Goal: Information Seeking & Learning: Compare options

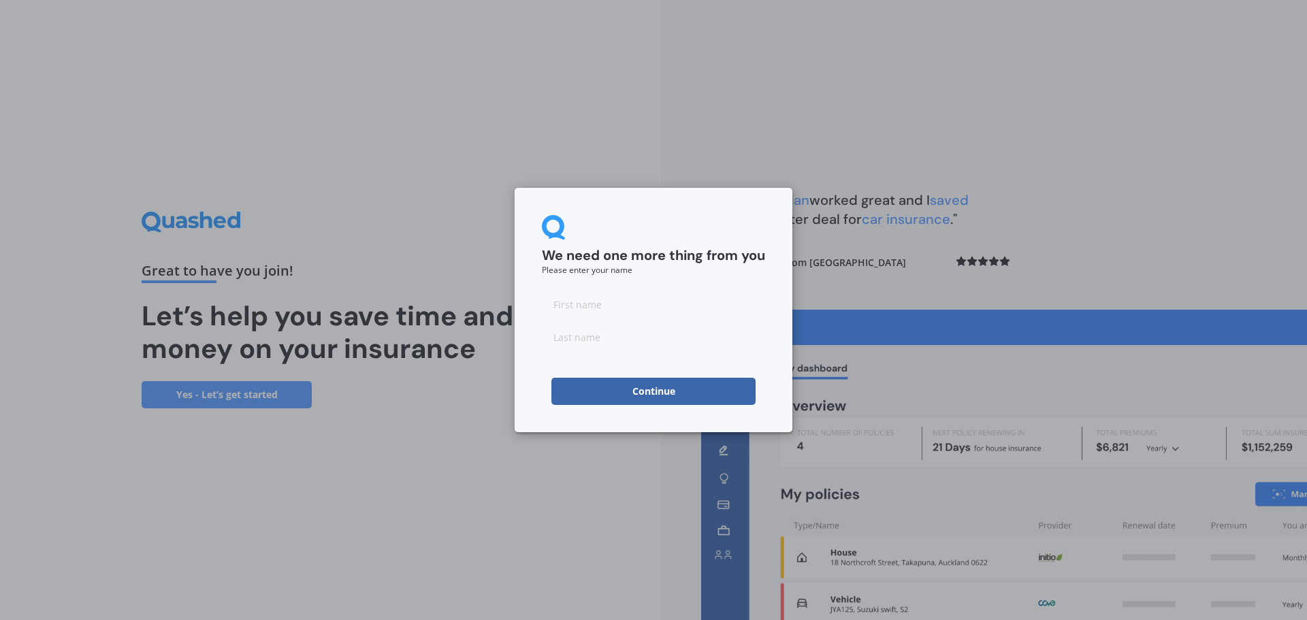
click at [563, 302] on input at bounding box center [653, 304] width 223 height 27
type input "[PERSON_NAME]"
click at [681, 386] on button "Continue" at bounding box center [653, 391] width 204 height 27
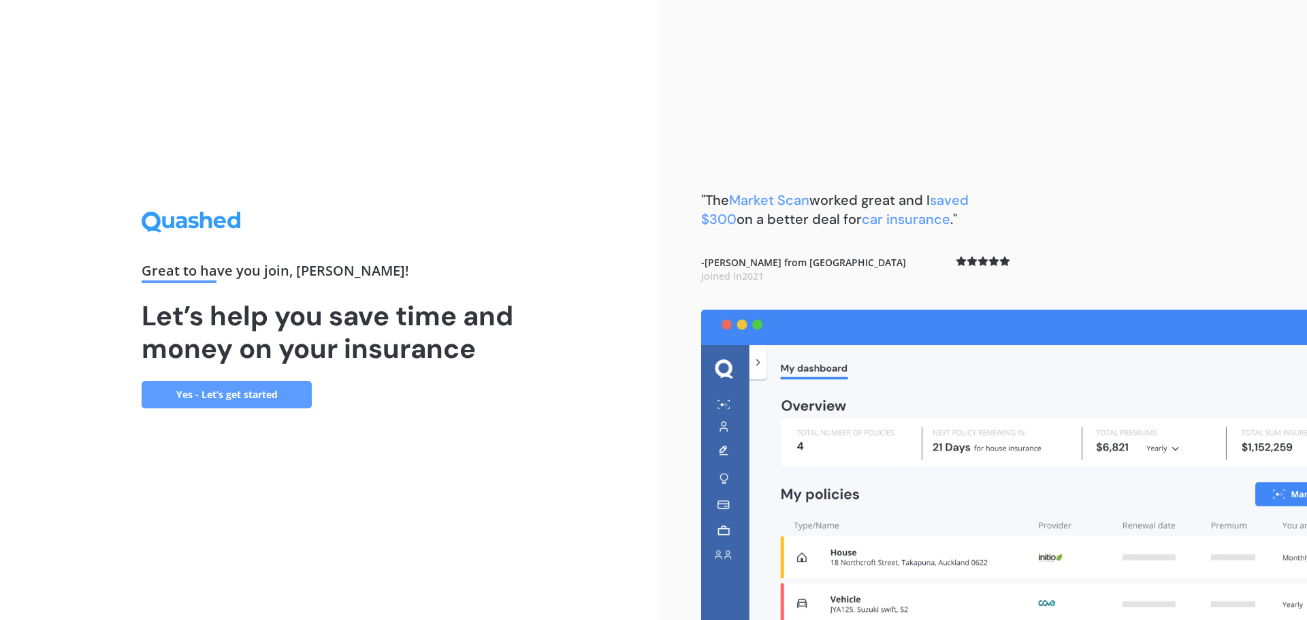
click at [257, 402] on link "Yes - Let’s get started" at bounding box center [227, 394] width 170 height 27
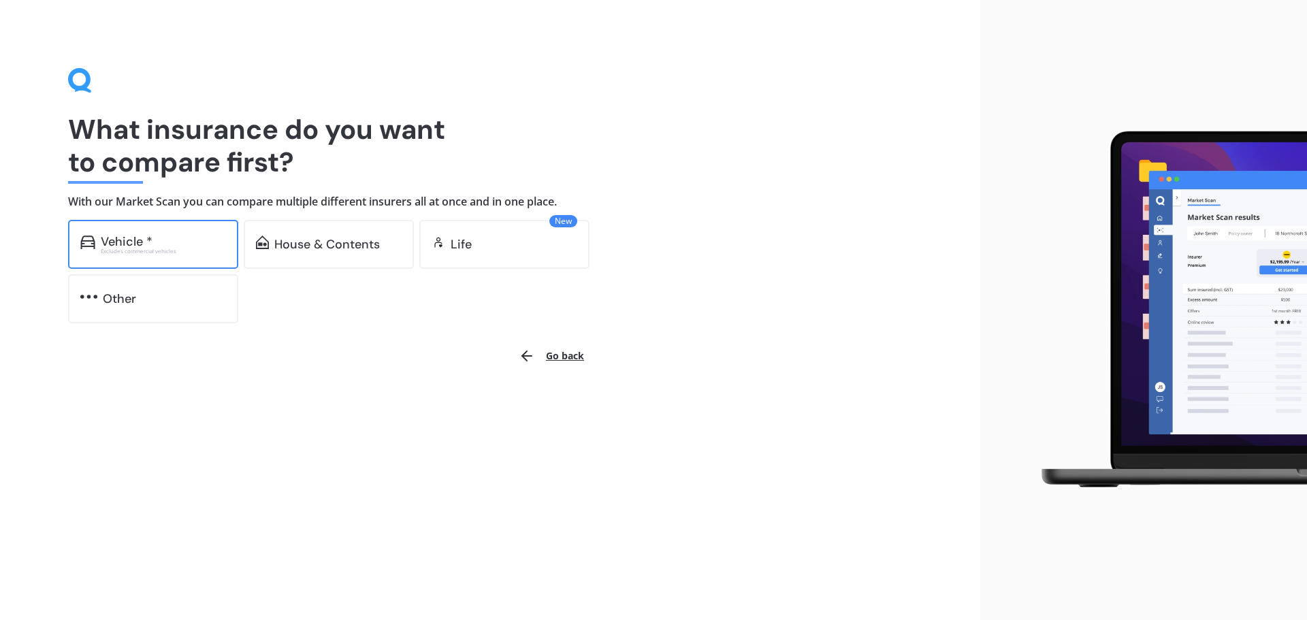
click at [180, 236] on div "Vehicle *" at bounding box center [163, 242] width 125 height 14
click at [317, 251] on div "House & Contents" at bounding box center [326, 245] width 105 height 14
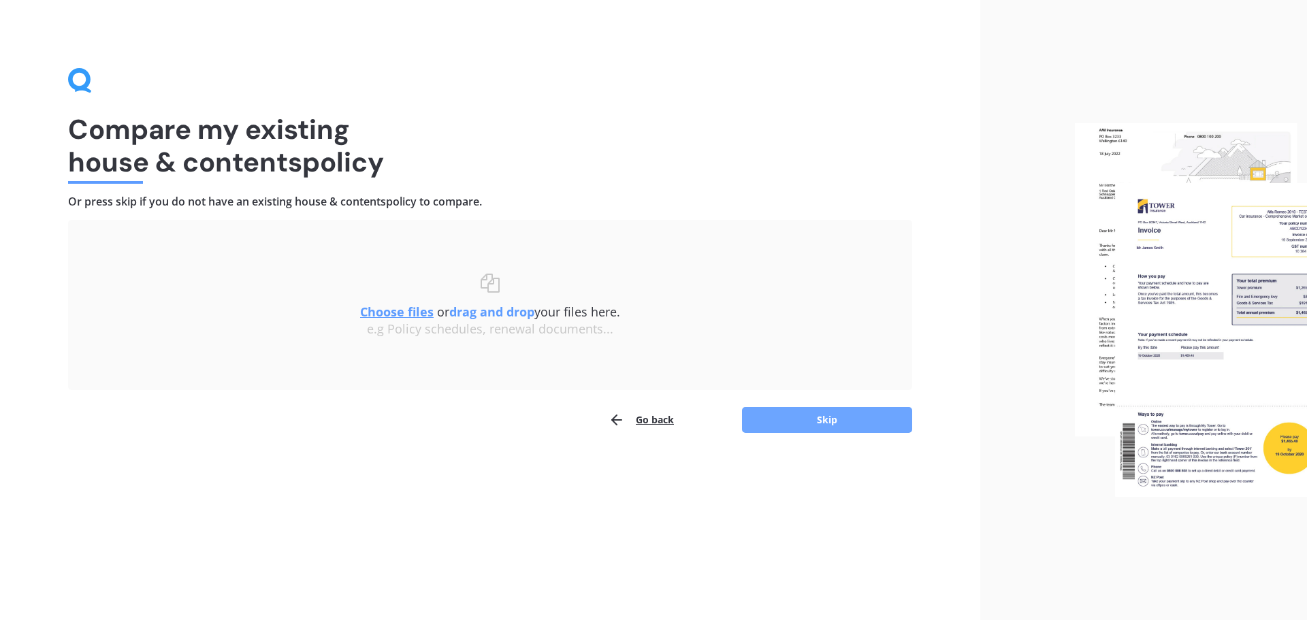
click at [806, 423] on button "Skip" at bounding box center [827, 420] width 170 height 26
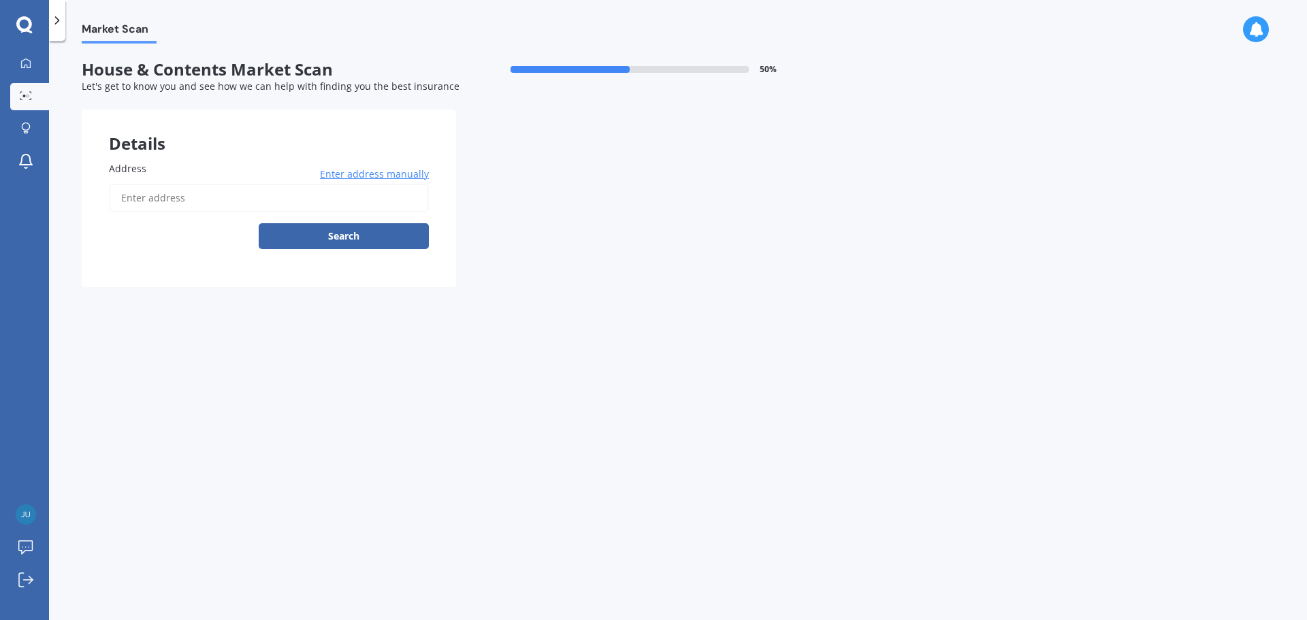
click at [126, 196] on input "Address" at bounding box center [269, 198] width 320 height 29
type input "[STREET_ADDRESS]"
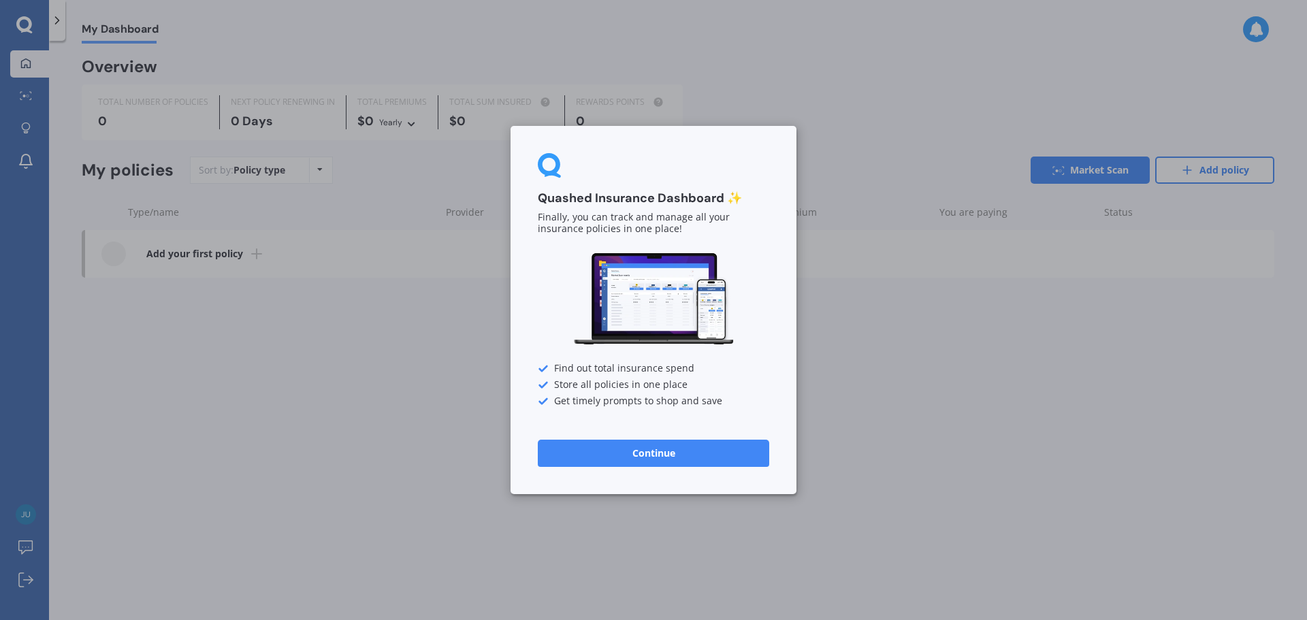
click at [706, 463] on button "Continue" at bounding box center [653, 453] width 231 height 27
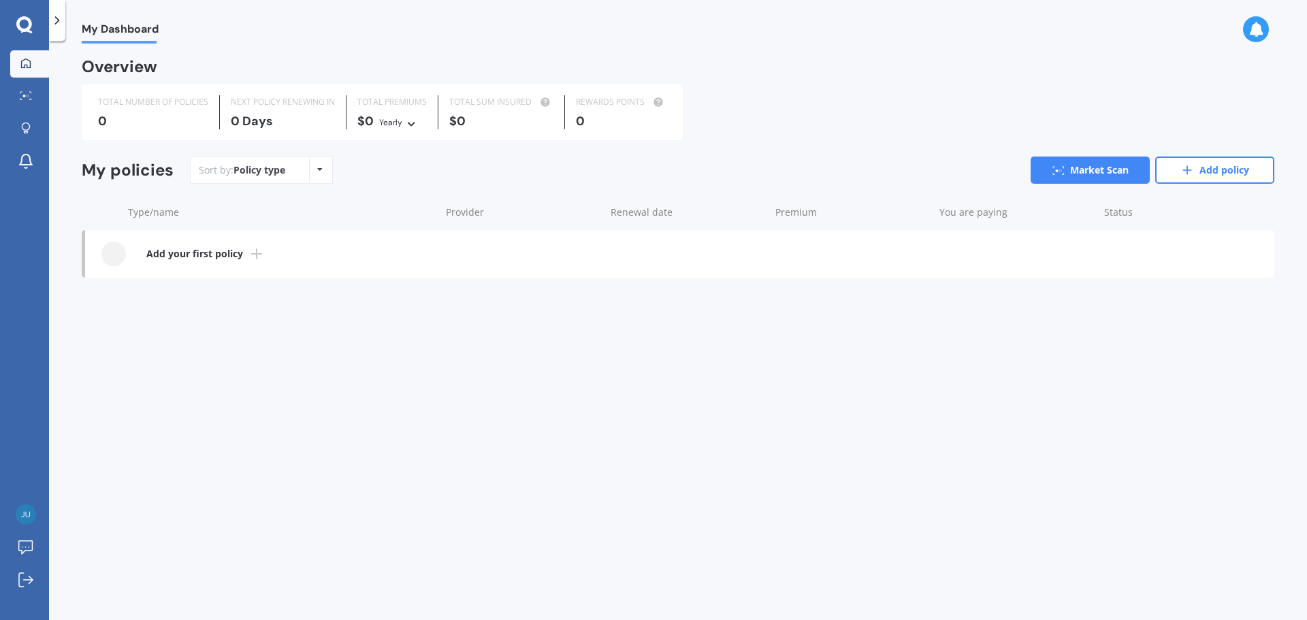
click at [22, 22] on icon at bounding box center [24, 25] width 16 height 18
click at [1091, 172] on link "Market Scan" at bounding box center [1089, 170] width 119 height 27
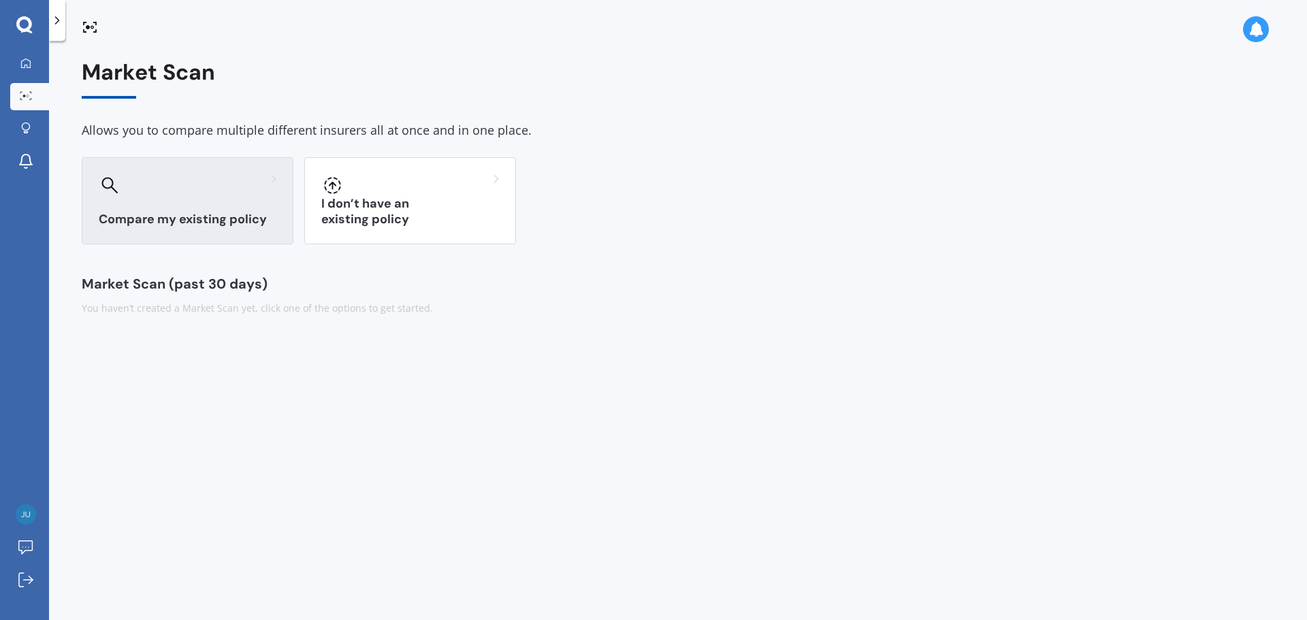
click at [201, 189] on div at bounding box center [188, 185] width 178 height 22
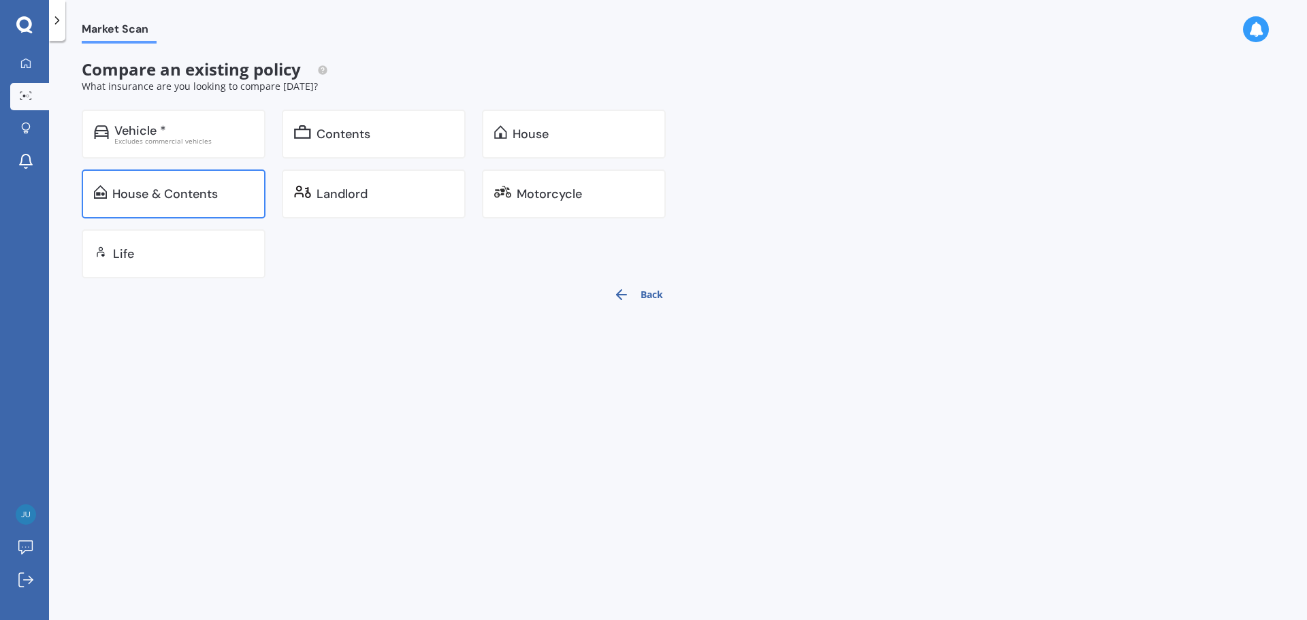
click at [136, 196] on div "House & Contents" at bounding box center [164, 194] width 105 height 14
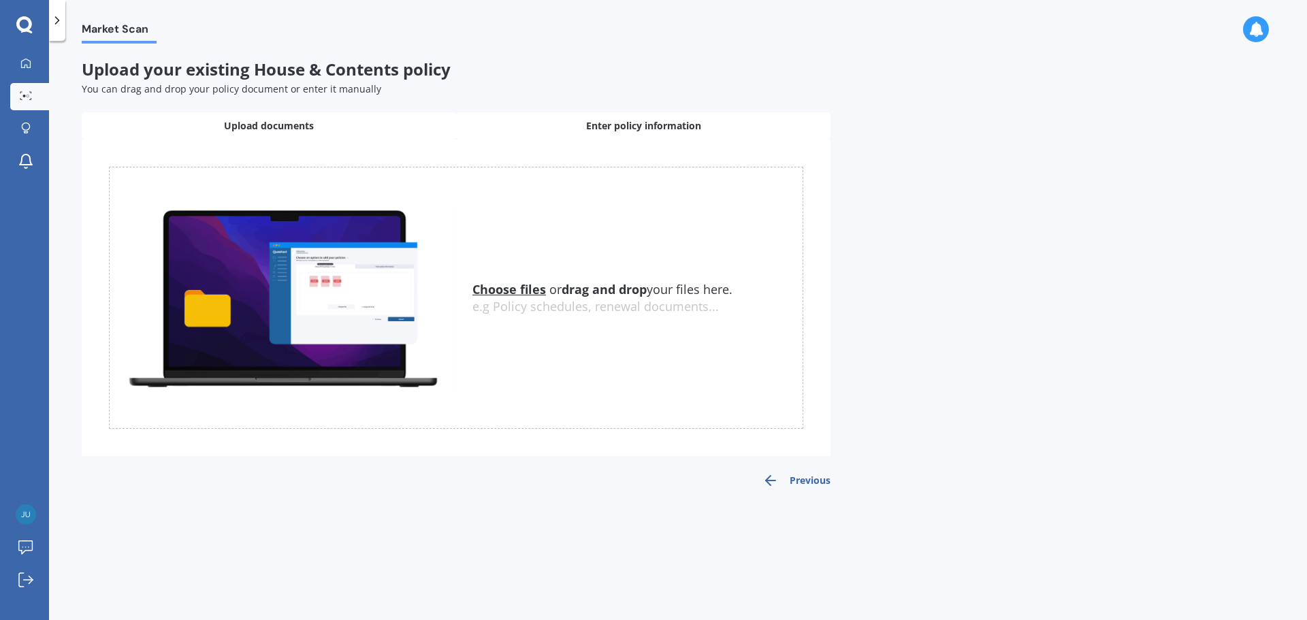
click at [621, 124] on span "Enter policy information" at bounding box center [643, 126] width 115 height 14
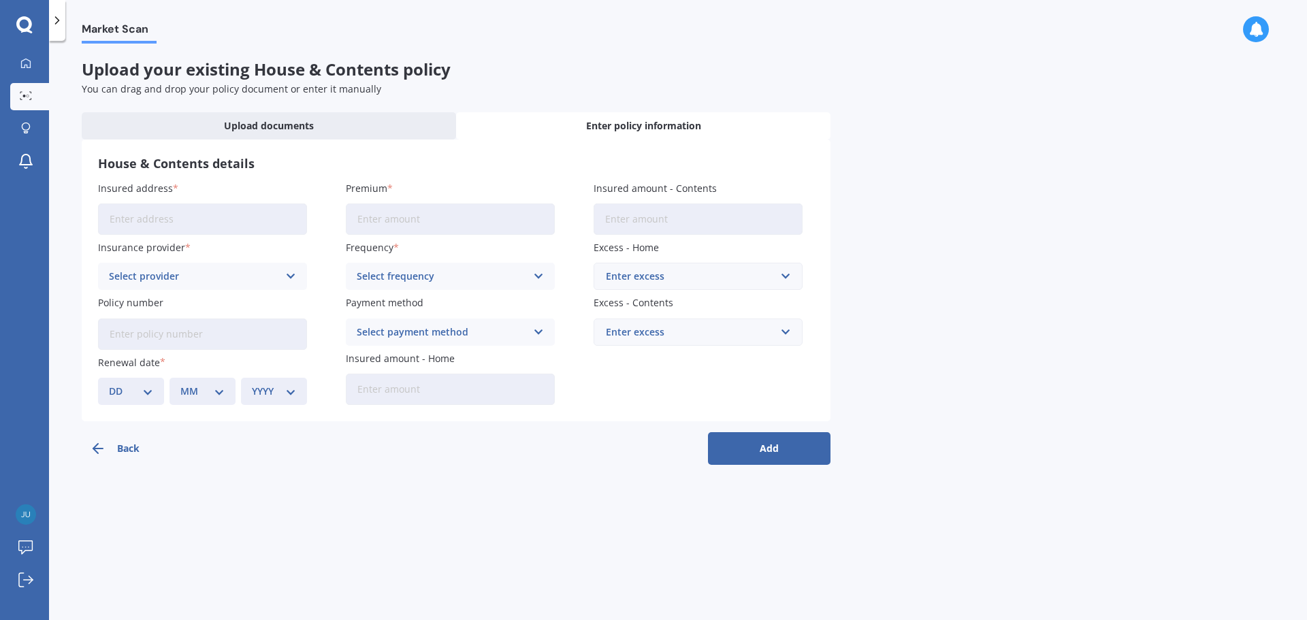
click at [248, 219] on input "Insured address" at bounding box center [202, 218] width 209 height 31
type input "[STREET_ADDRESS]"
click at [37, 54] on link "My Dashboard" at bounding box center [29, 63] width 39 height 27
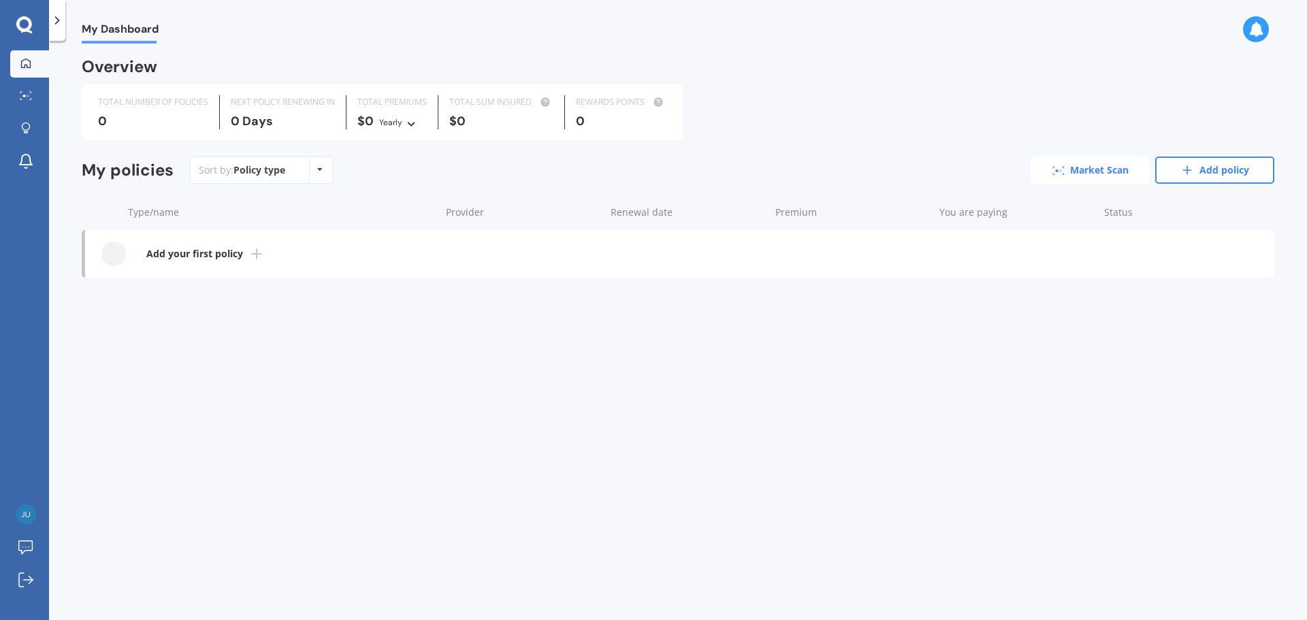
click at [1121, 162] on link "Market Scan" at bounding box center [1089, 170] width 119 height 27
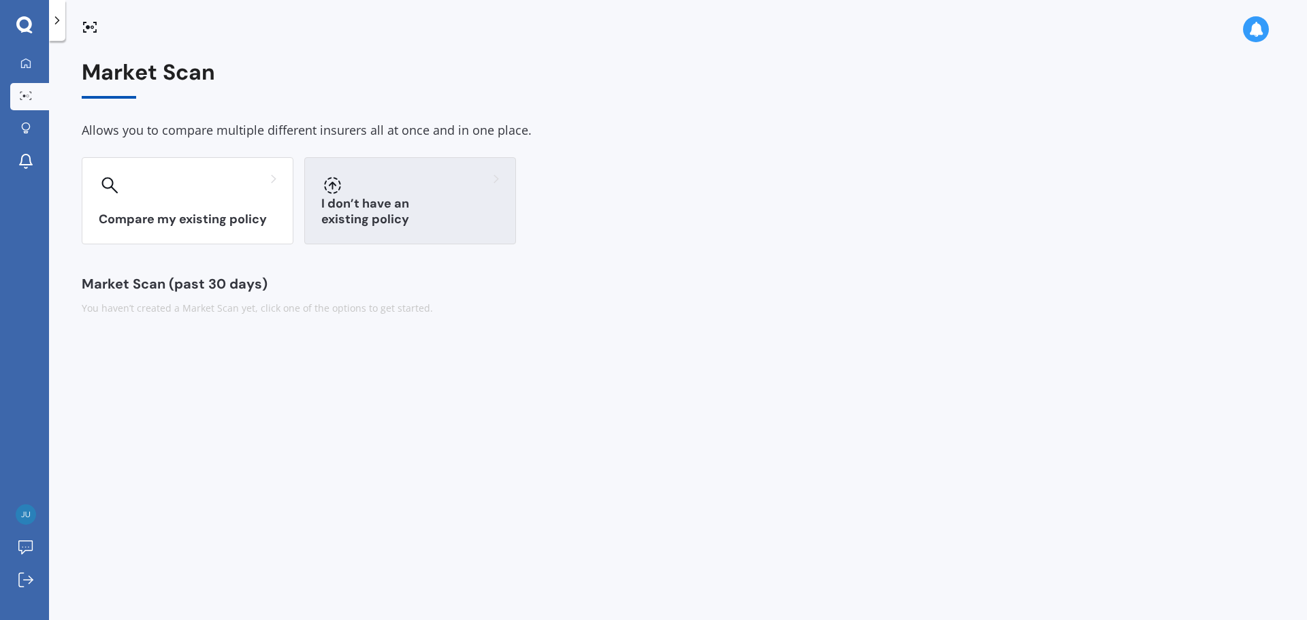
click at [457, 205] on div "I don’t have an existing policy" at bounding box center [410, 200] width 212 height 87
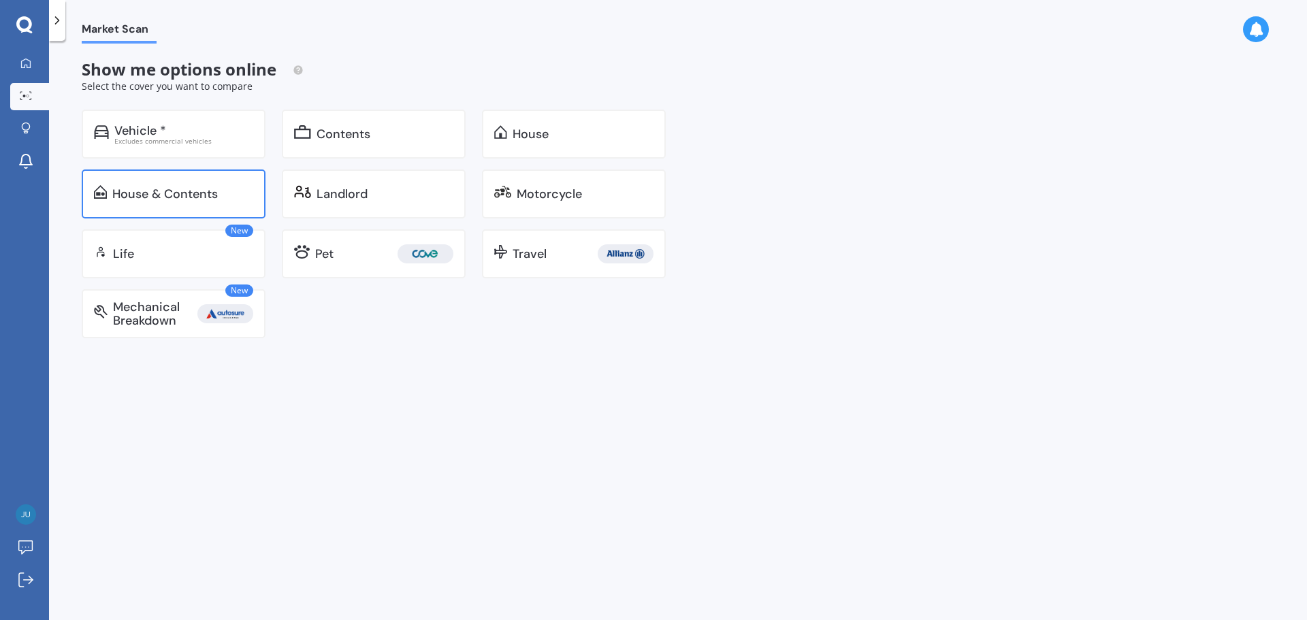
click at [216, 194] on div "House & Contents" at bounding box center [164, 194] width 105 height 14
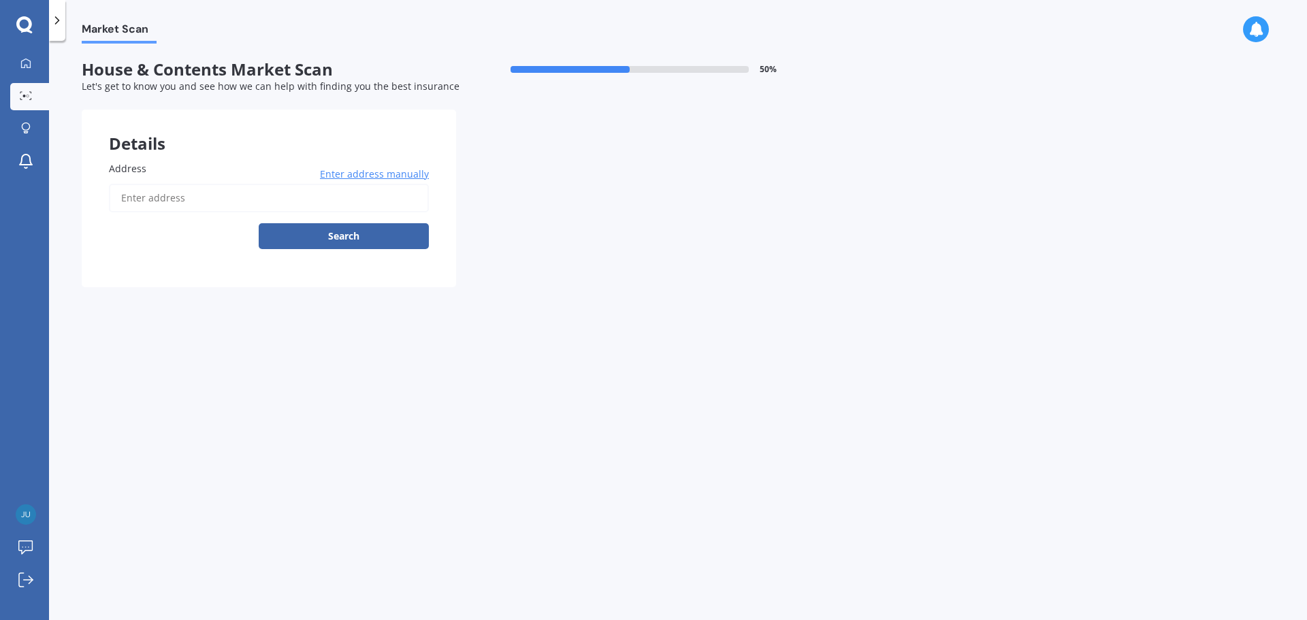
click at [227, 190] on input "Address" at bounding box center [269, 198] width 320 height 29
type input "[STREET_ADDRESS]"
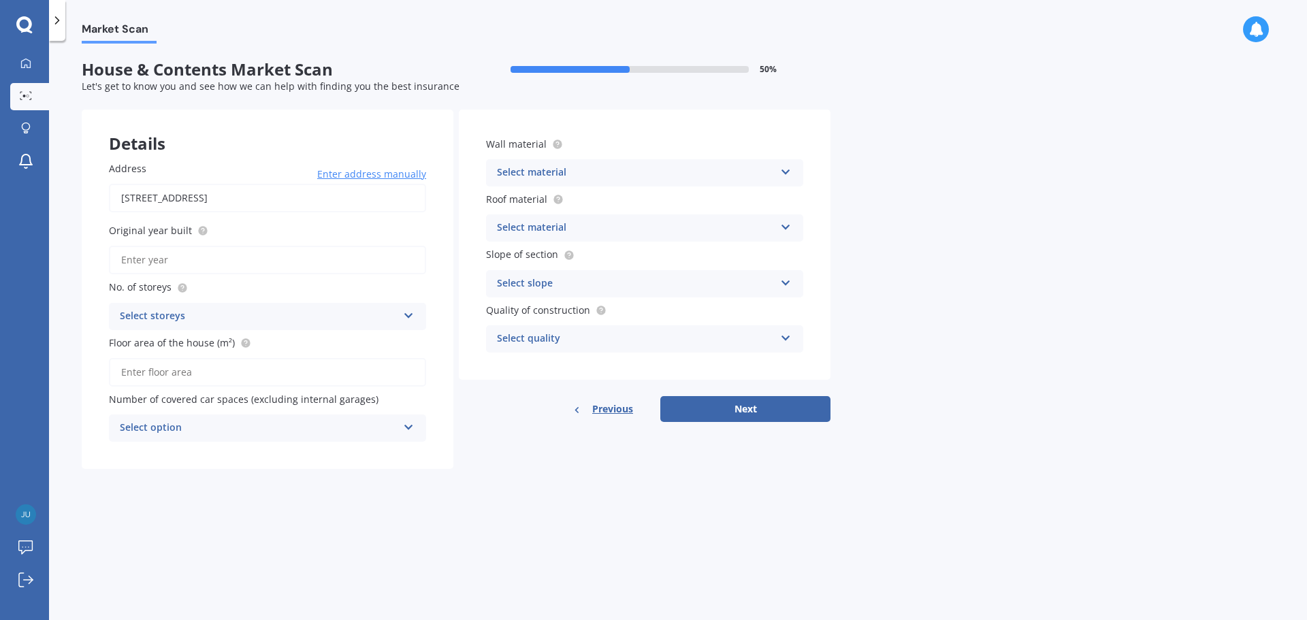
click at [252, 257] on input "Original year built" at bounding box center [267, 260] width 317 height 29
type input "1910"
click at [349, 309] on div "Select storeys" at bounding box center [259, 316] width 278 height 16
click at [302, 340] on div "1" at bounding box center [268, 343] width 316 height 25
click at [301, 367] on input "Floor area of the house (m²)" at bounding box center [267, 372] width 317 height 29
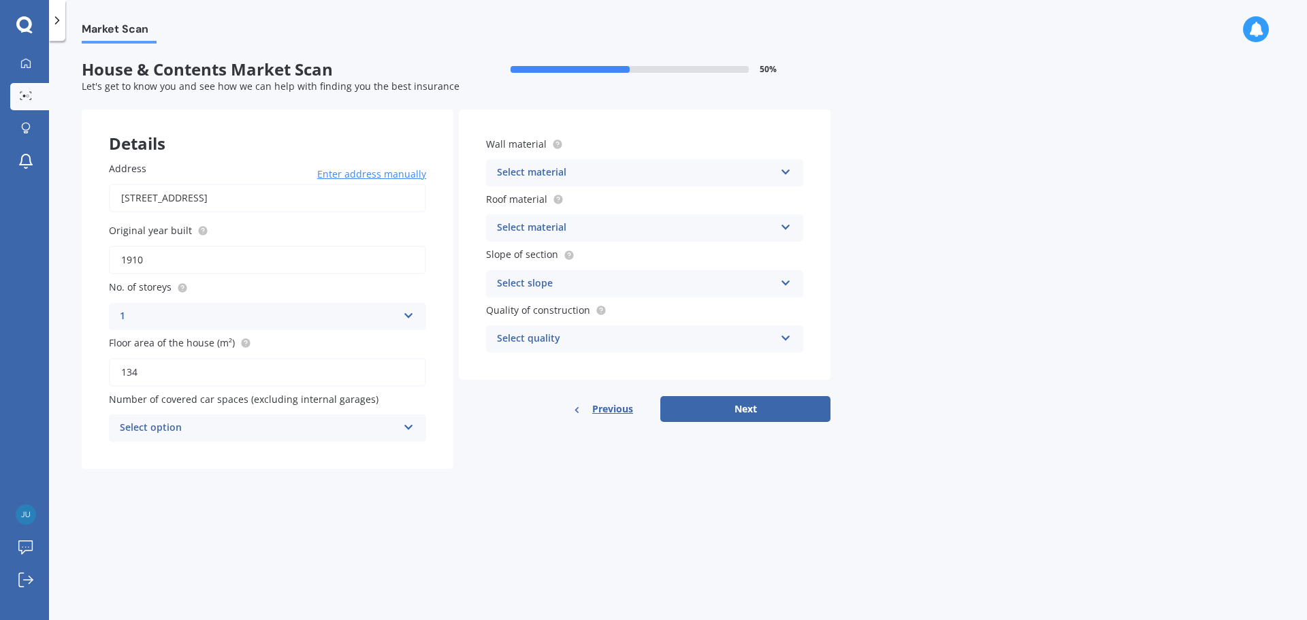
type input "134"
click at [354, 427] on div "Select option" at bounding box center [259, 428] width 278 height 16
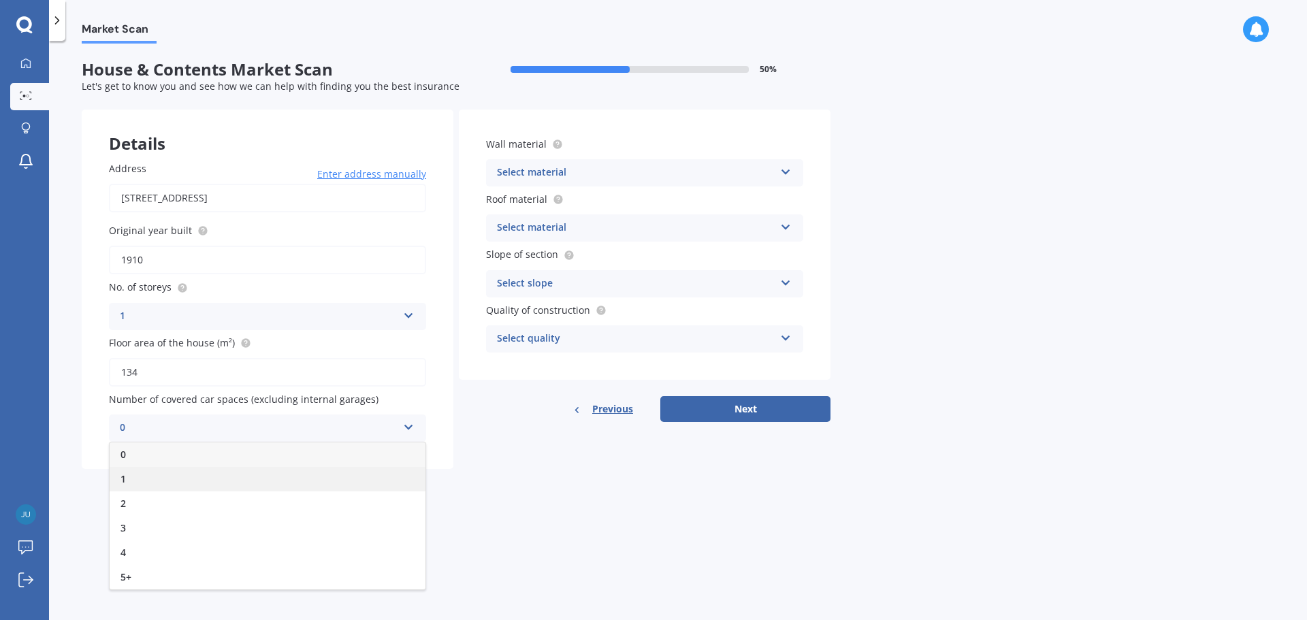
click at [310, 474] on div "1" at bounding box center [268, 479] width 316 height 25
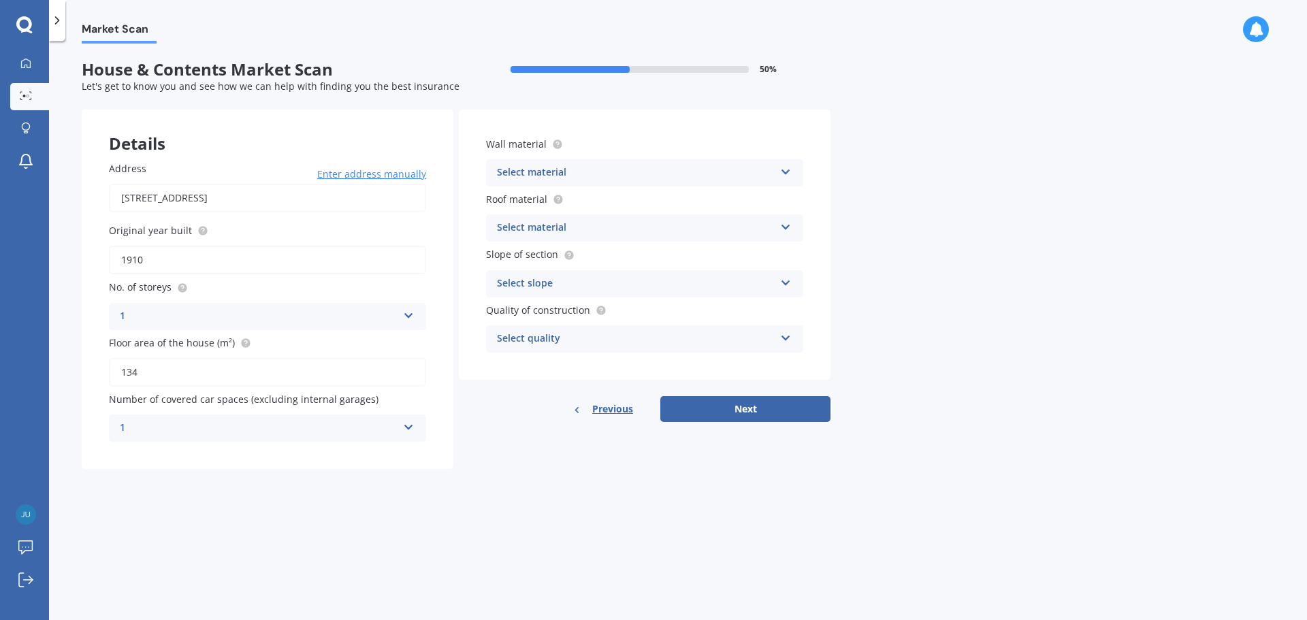
click at [762, 170] on div "Select material" at bounding box center [636, 173] width 278 height 16
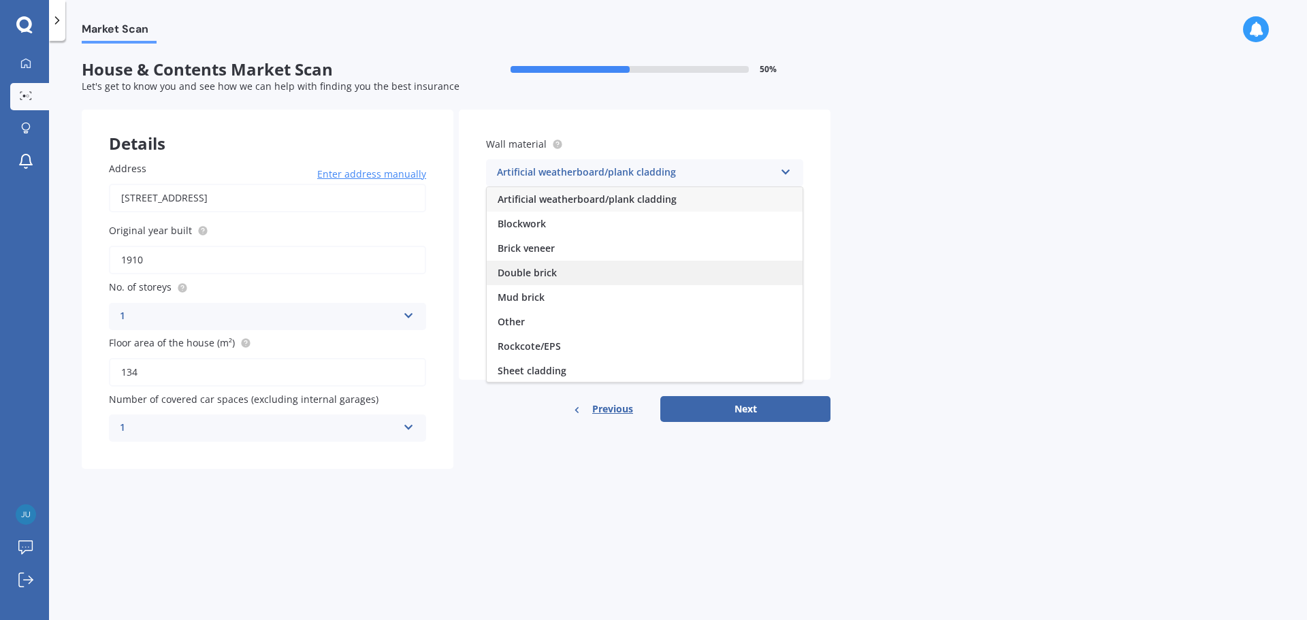
scroll to position [124, 0]
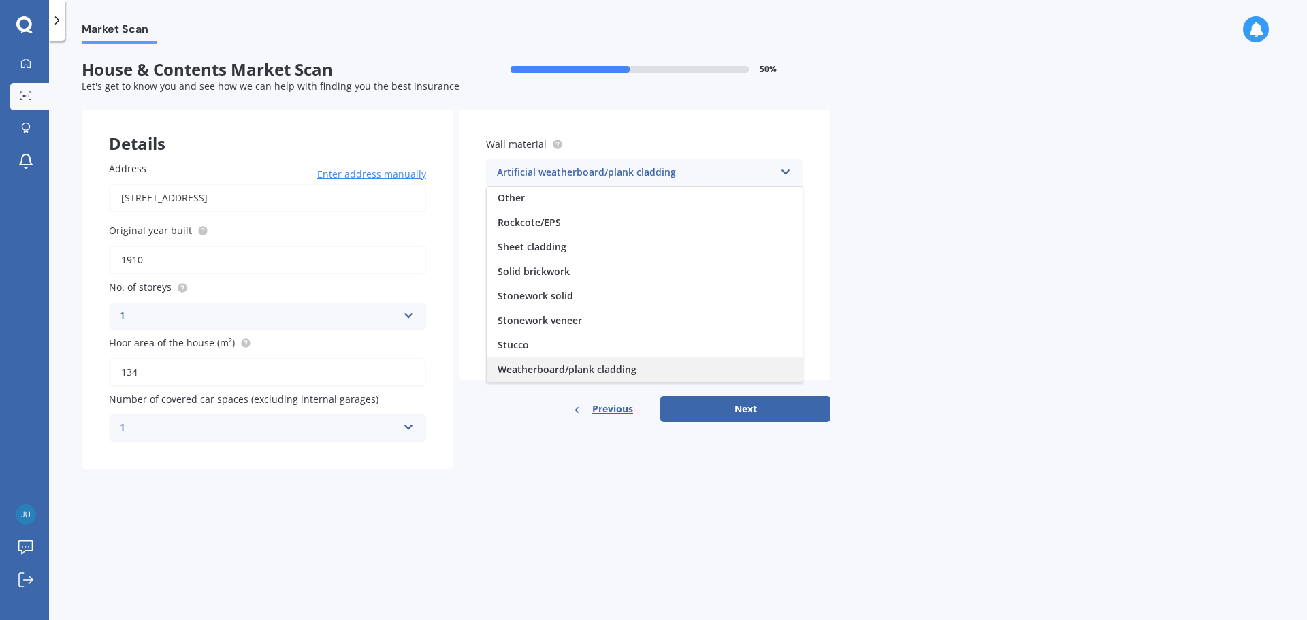
click at [601, 374] on span "Weatherboard/plank cladding" at bounding box center [567, 369] width 139 height 13
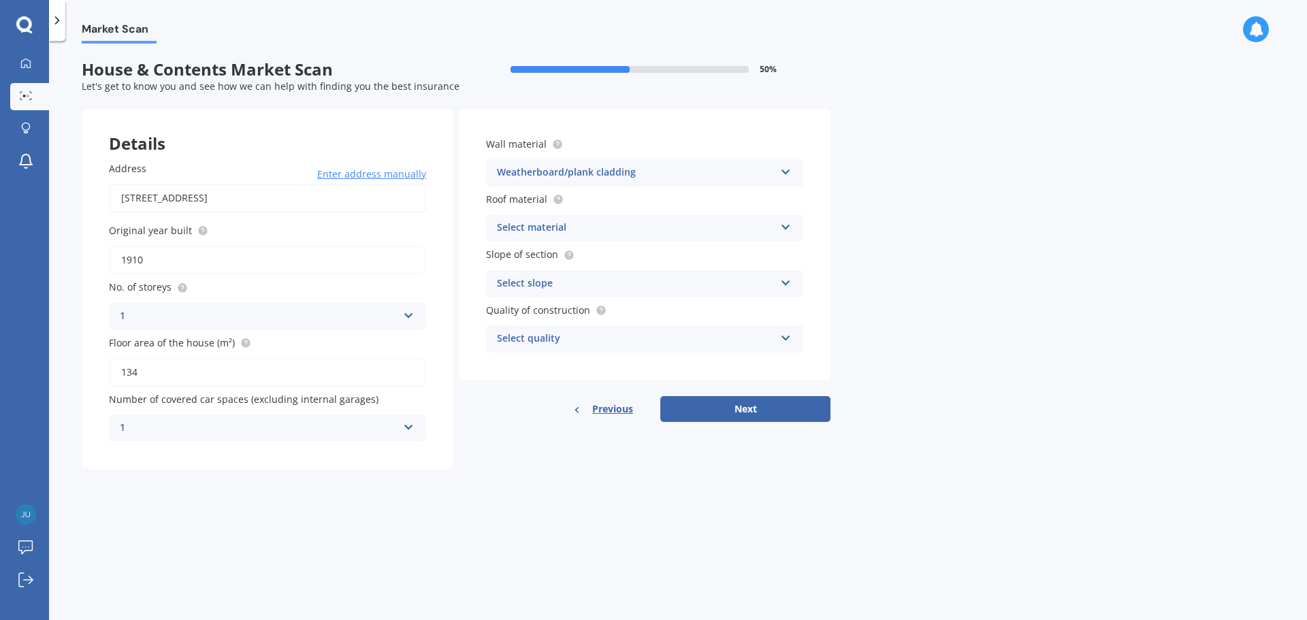
click at [637, 221] on div "Select material" at bounding box center [636, 228] width 278 height 16
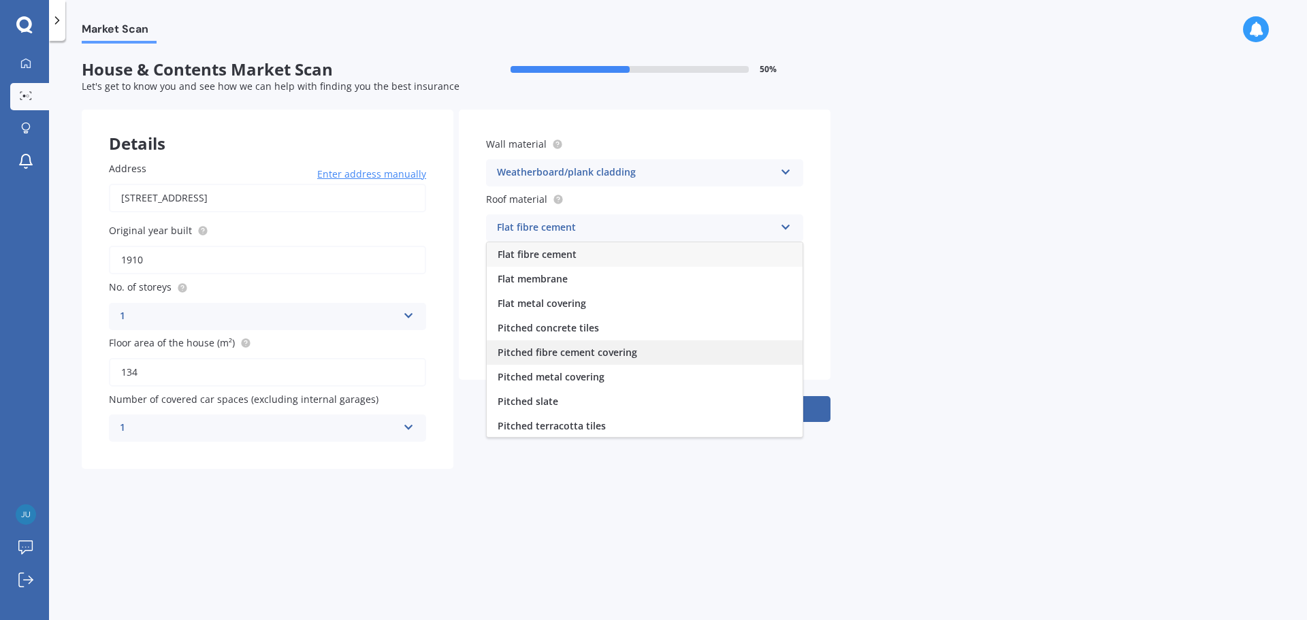
scroll to position [50, 0]
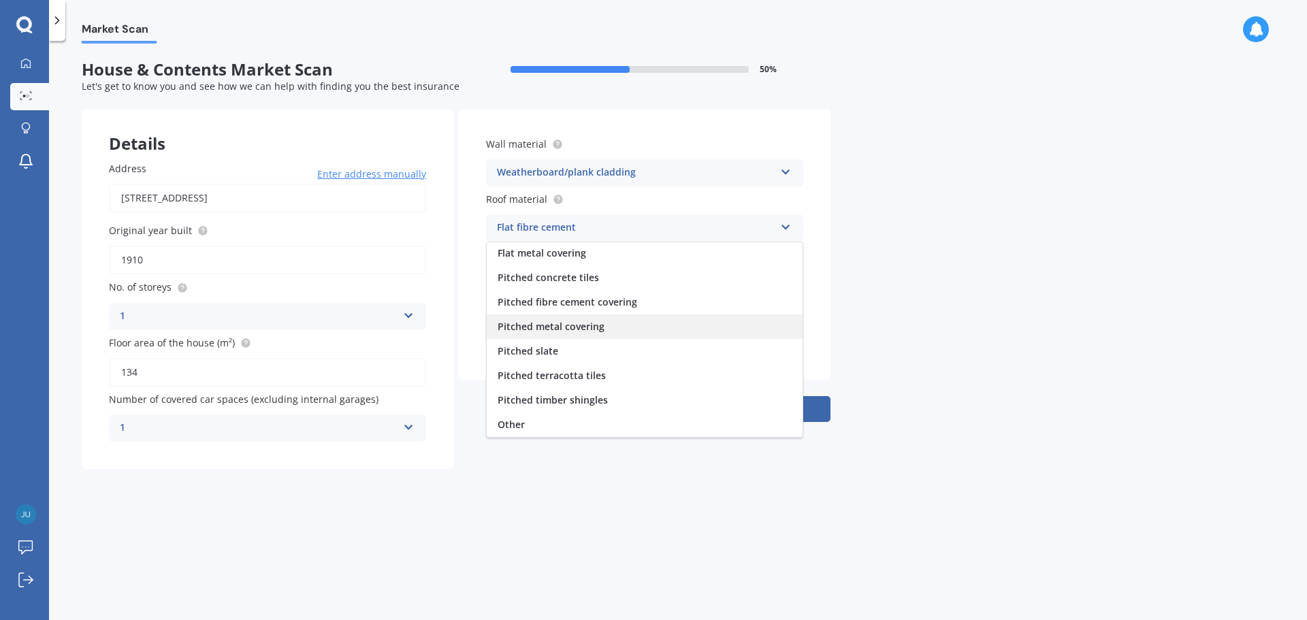
click at [578, 326] on span "Pitched metal covering" at bounding box center [551, 326] width 107 height 13
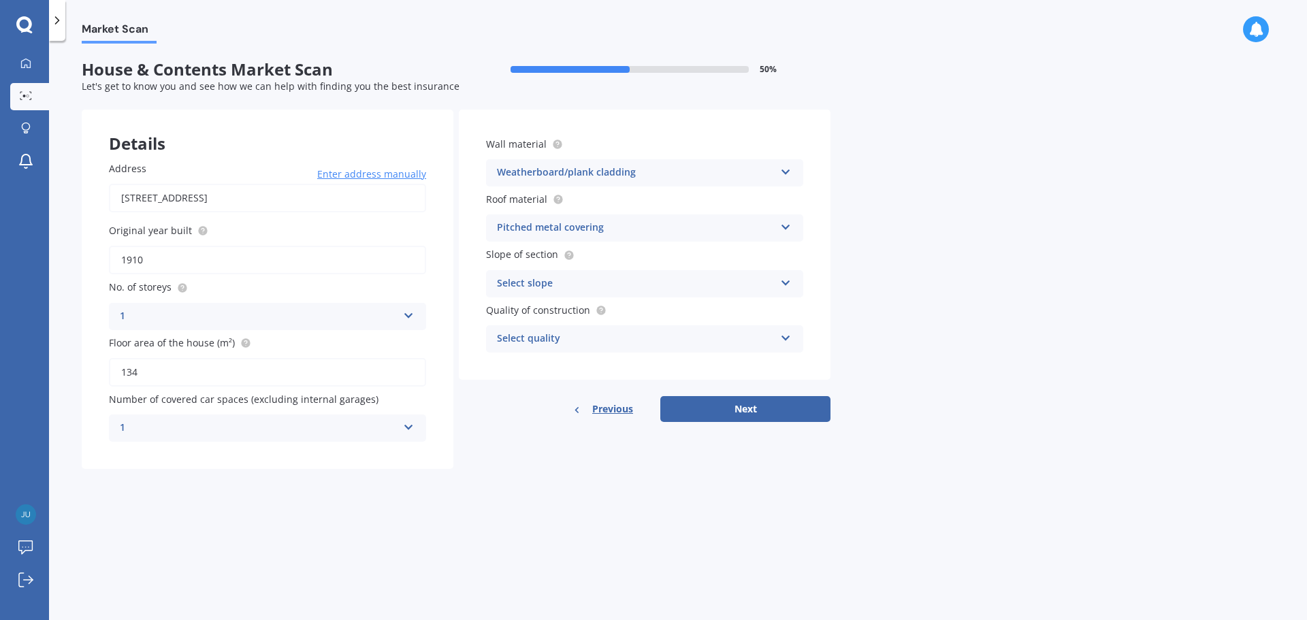
click at [636, 286] on div "Select slope" at bounding box center [636, 284] width 278 height 16
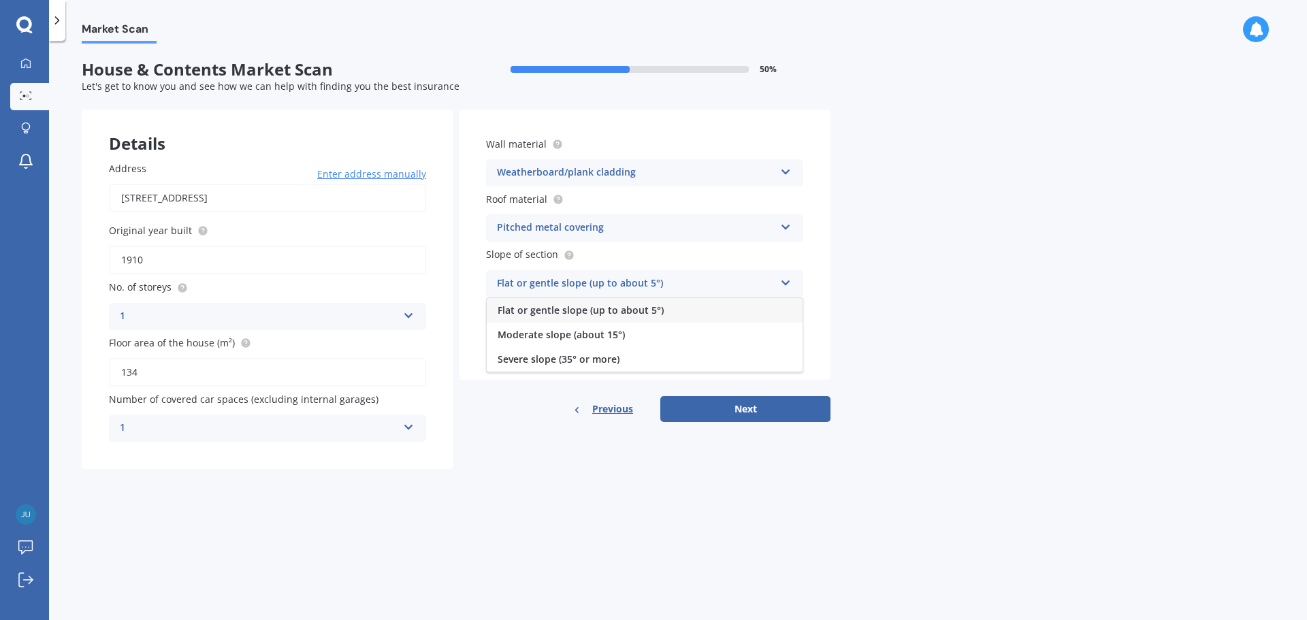
click at [617, 312] on span "Flat or gentle slope (up to about 5°)" at bounding box center [581, 310] width 166 height 13
click at [611, 341] on div "Select quality" at bounding box center [636, 339] width 278 height 16
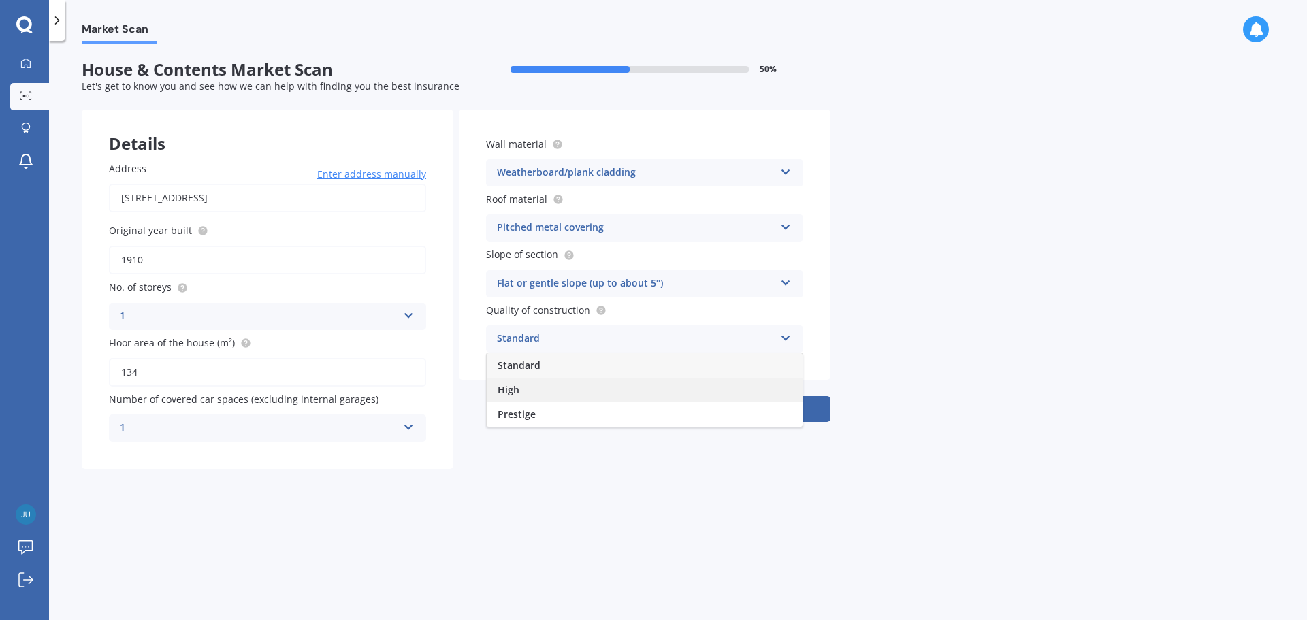
click at [595, 386] on div "High" at bounding box center [645, 390] width 316 height 25
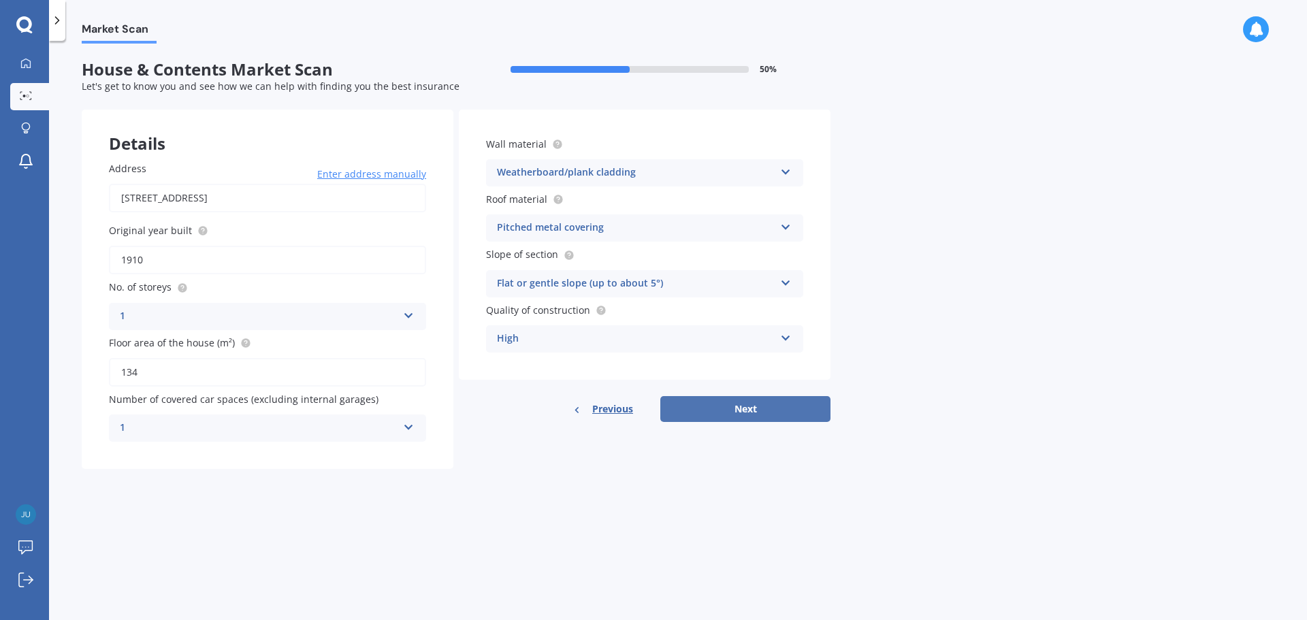
click at [750, 407] on button "Next" at bounding box center [745, 409] width 170 height 26
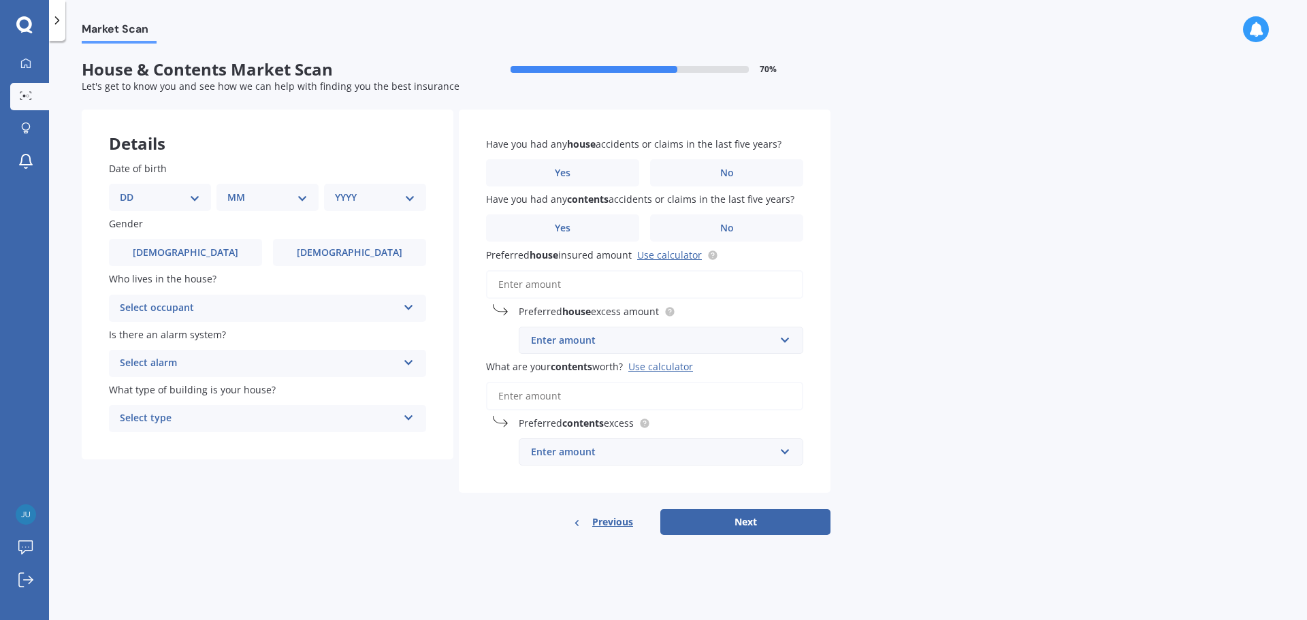
click at [191, 196] on select "DD 01 02 03 04 05 06 07 08 09 10 11 12 13 14 15 16 17 18 19 20 21 22 23 24 25 2…" at bounding box center [160, 197] width 80 height 15
select select "19"
click at [131, 190] on select "DD 01 02 03 04 05 06 07 08 09 10 11 12 13 14 15 16 17 18 19 20 21 22 23 24 25 2…" at bounding box center [160, 197] width 80 height 15
click at [254, 193] on select "MM 01 02 03 04 05 06 07 08 09 10 11 12" at bounding box center [270, 197] width 75 height 15
select select "05"
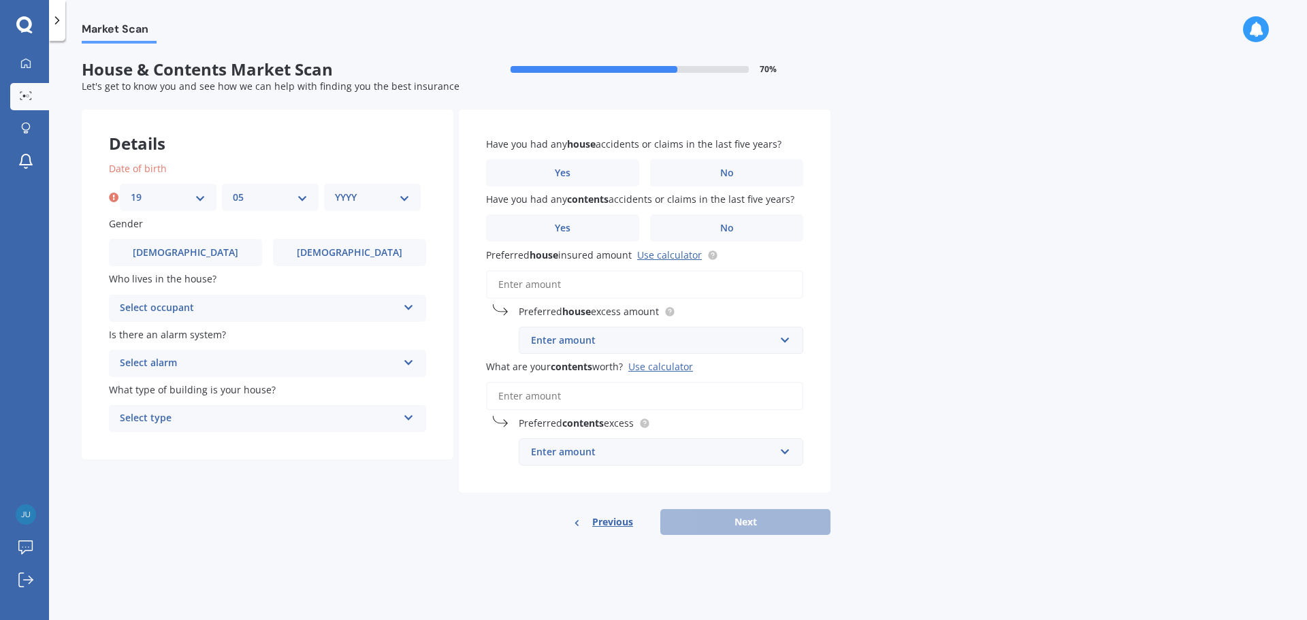
click at [233, 190] on select "MM 01 02 03 04 05 06 07 08 09 10 11 12" at bounding box center [270, 197] width 75 height 15
click at [373, 201] on select "YYYY 2009 2008 2007 2006 2005 2004 2003 2002 2001 2000 1999 1998 1997 1996 1995…" at bounding box center [372, 197] width 75 height 15
select select "1982"
click at [335, 190] on select "YYYY 2009 2008 2007 2006 2005 2004 2003 2002 2001 2000 1999 1998 1997 1996 1995…" at bounding box center [372, 197] width 75 height 15
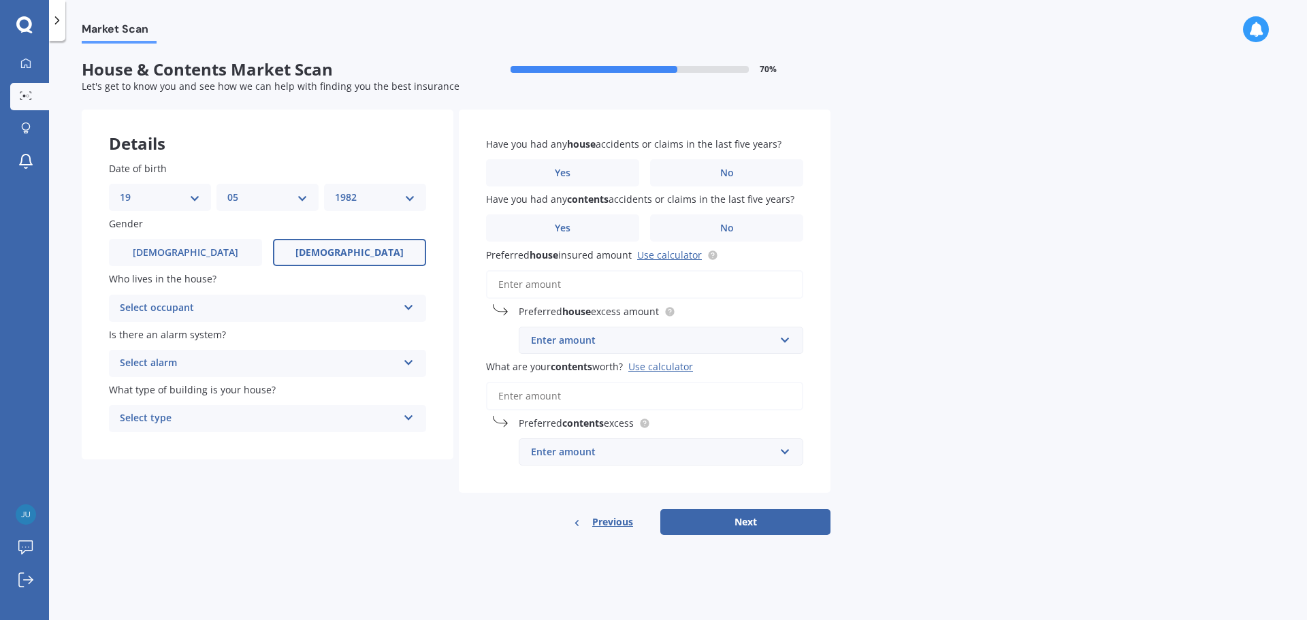
click at [327, 260] on label "[DEMOGRAPHIC_DATA]" at bounding box center [349, 252] width 153 height 27
click at [0, 0] on input "[DEMOGRAPHIC_DATA]" at bounding box center [0, 0] width 0 height 0
click at [380, 308] on div "Select occupant" at bounding box center [259, 308] width 278 height 16
click at [344, 332] on div "Owner" at bounding box center [268, 335] width 316 height 25
click at [355, 359] on div "Select alarm" at bounding box center [259, 363] width 278 height 16
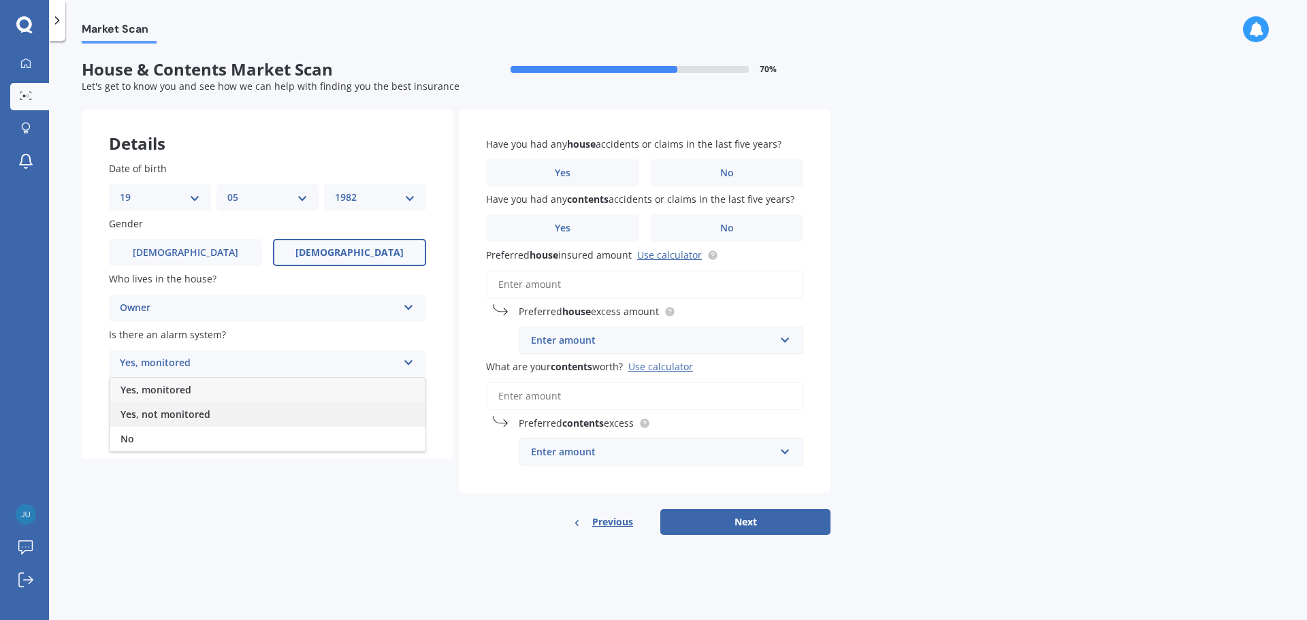
click at [299, 408] on div "Yes, not monitored" at bounding box center [268, 414] width 316 height 25
click at [312, 410] on div "Select type Freestanding Multi-unit (in a block of 6 or less) Multi-unit (in a …" at bounding box center [267, 418] width 317 height 27
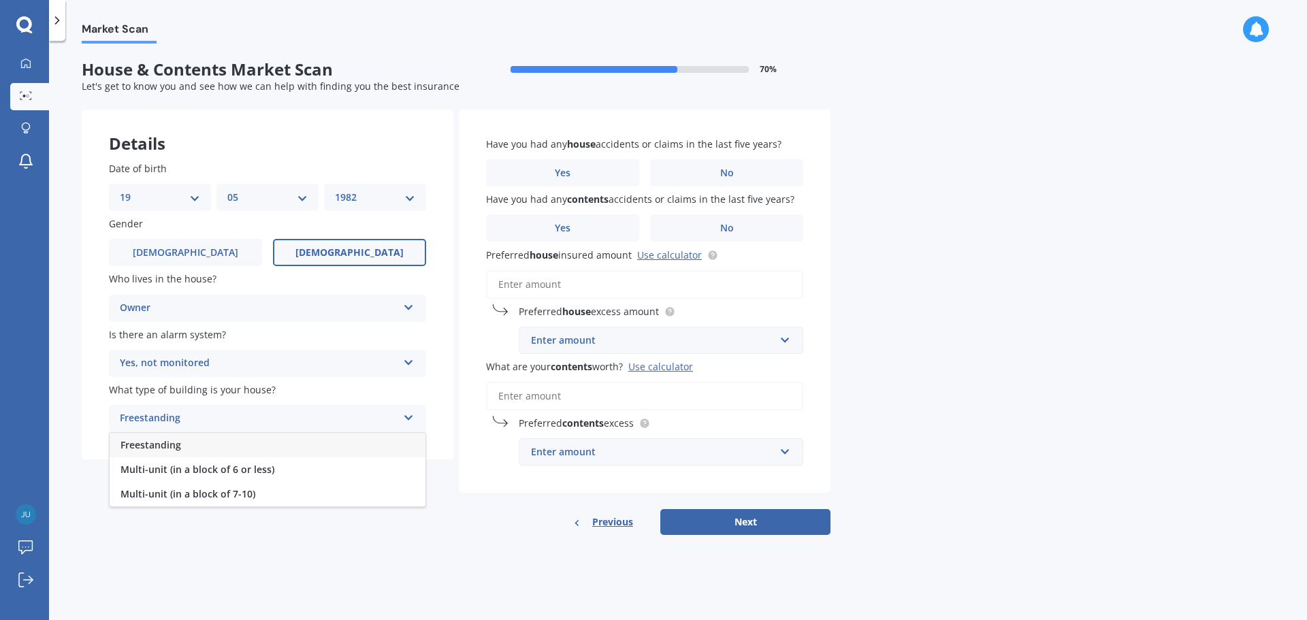
click at [250, 442] on div "Freestanding" at bounding box center [268, 445] width 316 height 25
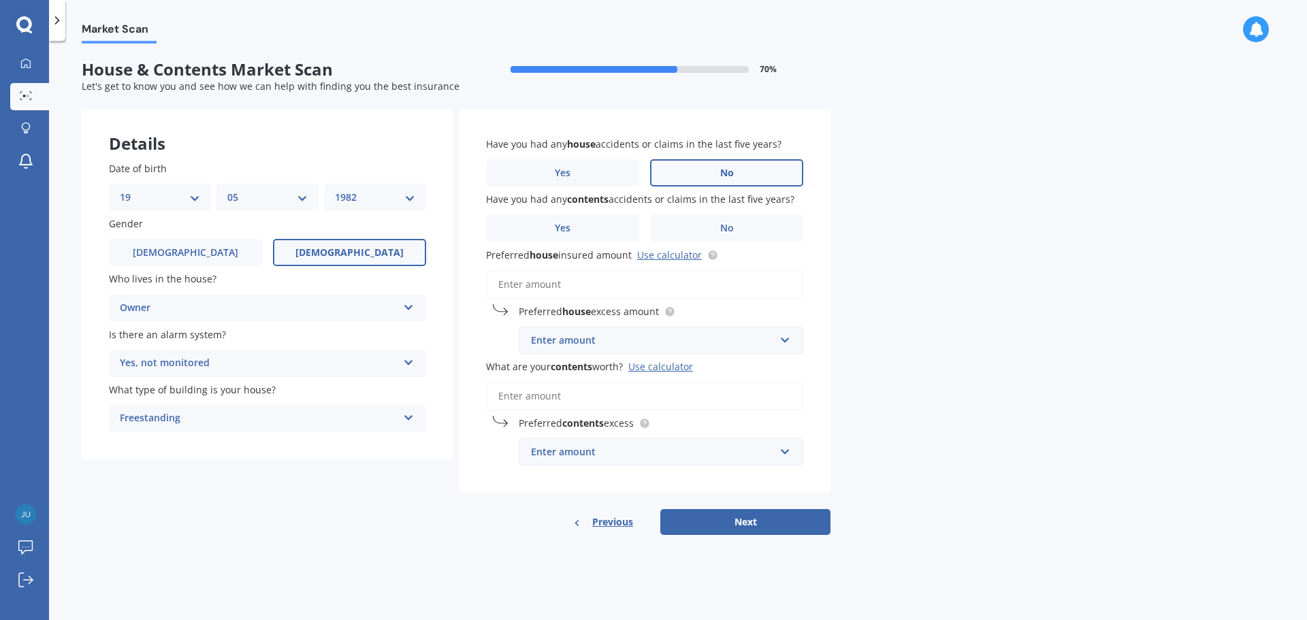
click at [704, 175] on label "No" at bounding box center [726, 172] width 153 height 27
click at [0, 0] on input "No" at bounding box center [0, 0] width 0 height 0
click at [713, 218] on label "No" at bounding box center [726, 227] width 153 height 27
click at [0, 0] on input "No" at bounding box center [0, 0] width 0 height 0
click at [753, 348] on input "text" at bounding box center [656, 340] width 272 height 26
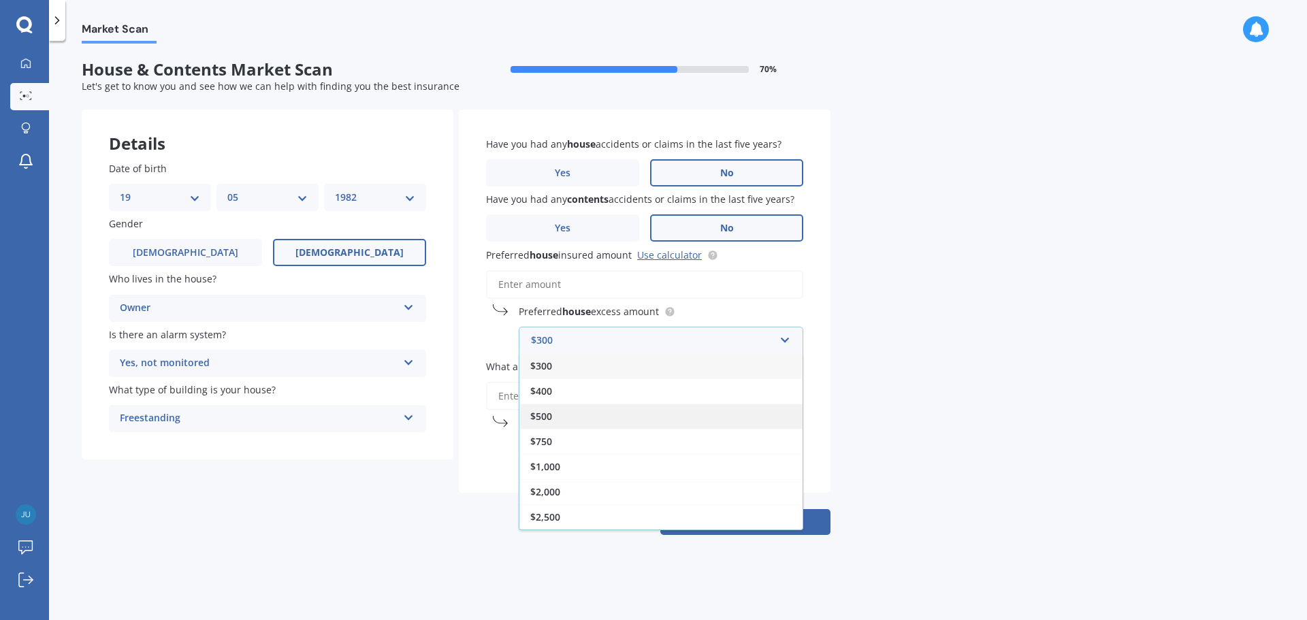
click at [635, 420] on div "$500" at bounding box center [660, 416] width 283 height 25
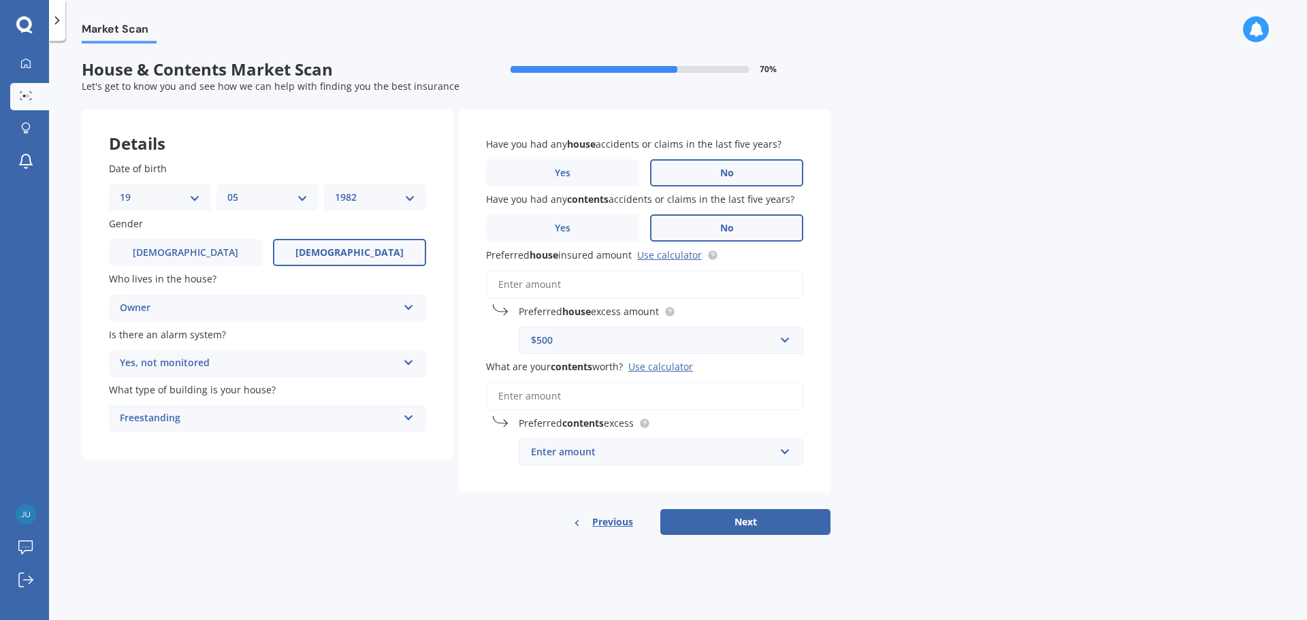
click at [640, 396] on input "What are your contents worth? Use calculator" at bounding box center [644, 396] width 317 height 29
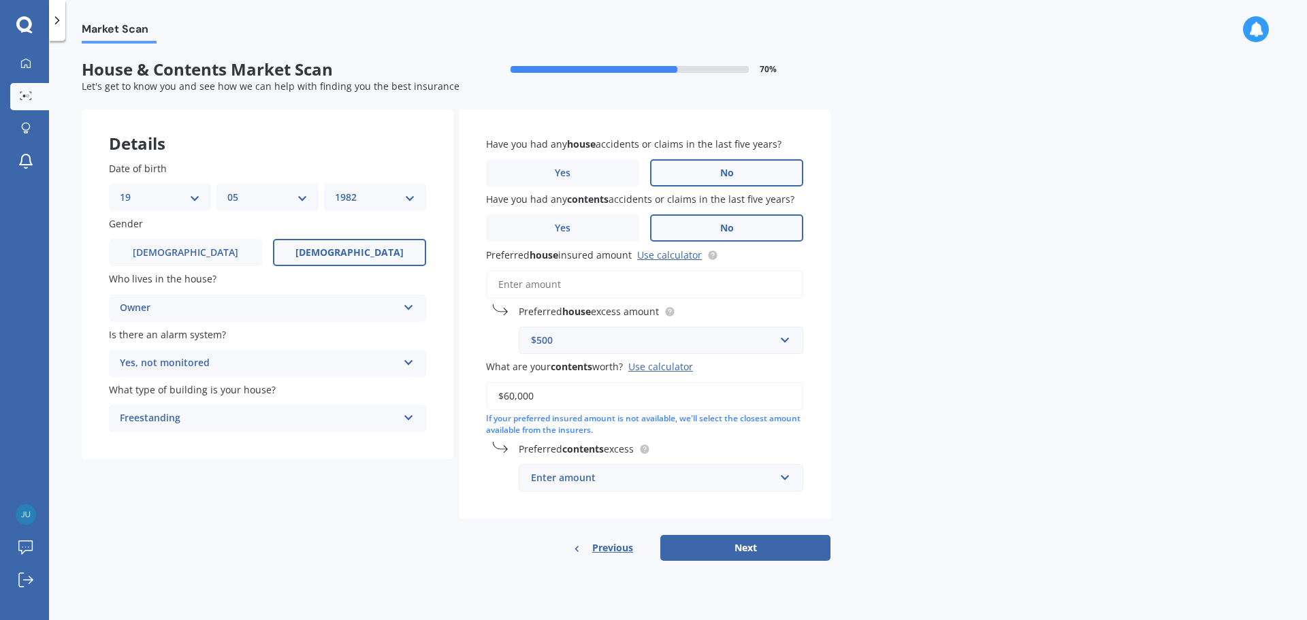
type input "$60,000"
click at [744, 481] on div "Enter amount" at bounding box center [653, 477] width 244 height 15
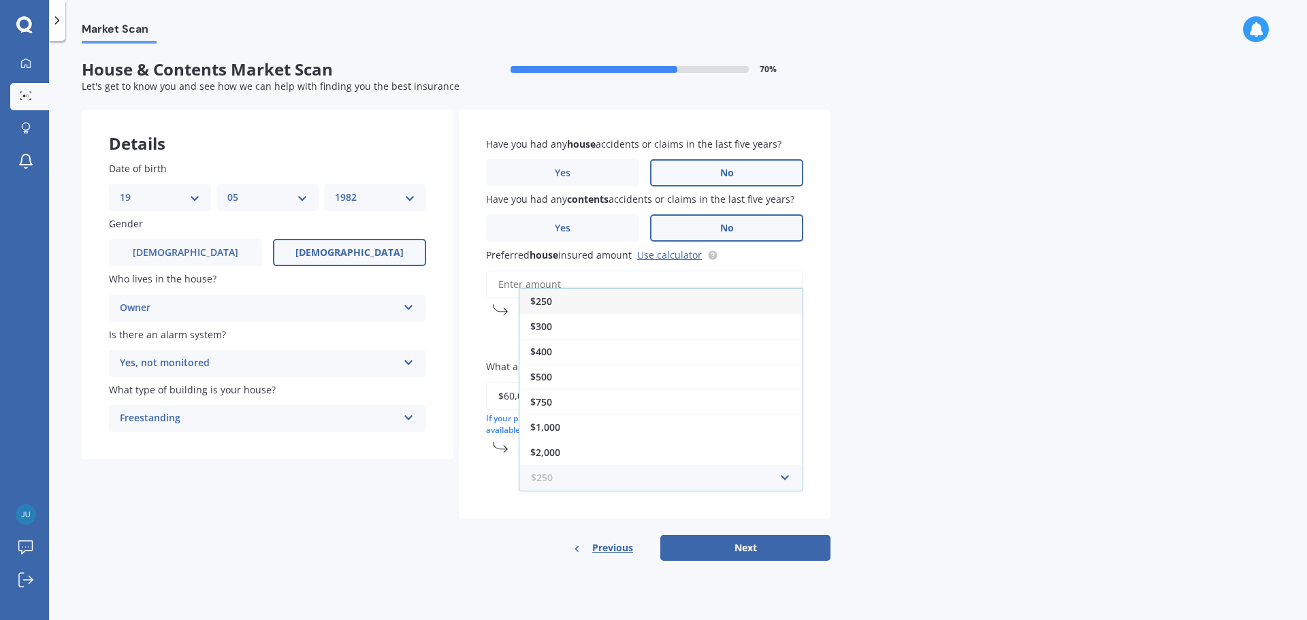
click at [768, 490] on input "text" at bounding box center [656, 478] width 272 height 26
click at [843, 473] on div "Market Scan House & Contents Market Scan 70 % Let's get to know you and see how…" at bounding box center [678, 333] width 1258 height 579
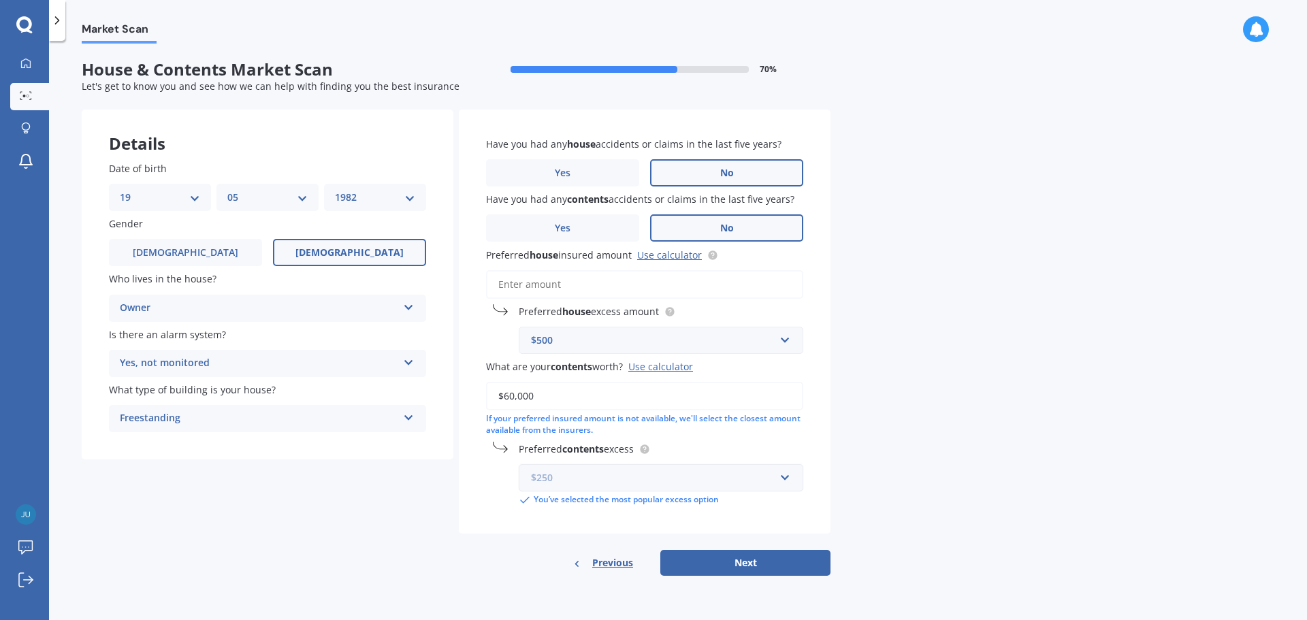
click at [775, 480] on input "text" at bounding box center [656, 478] width 272 height 26
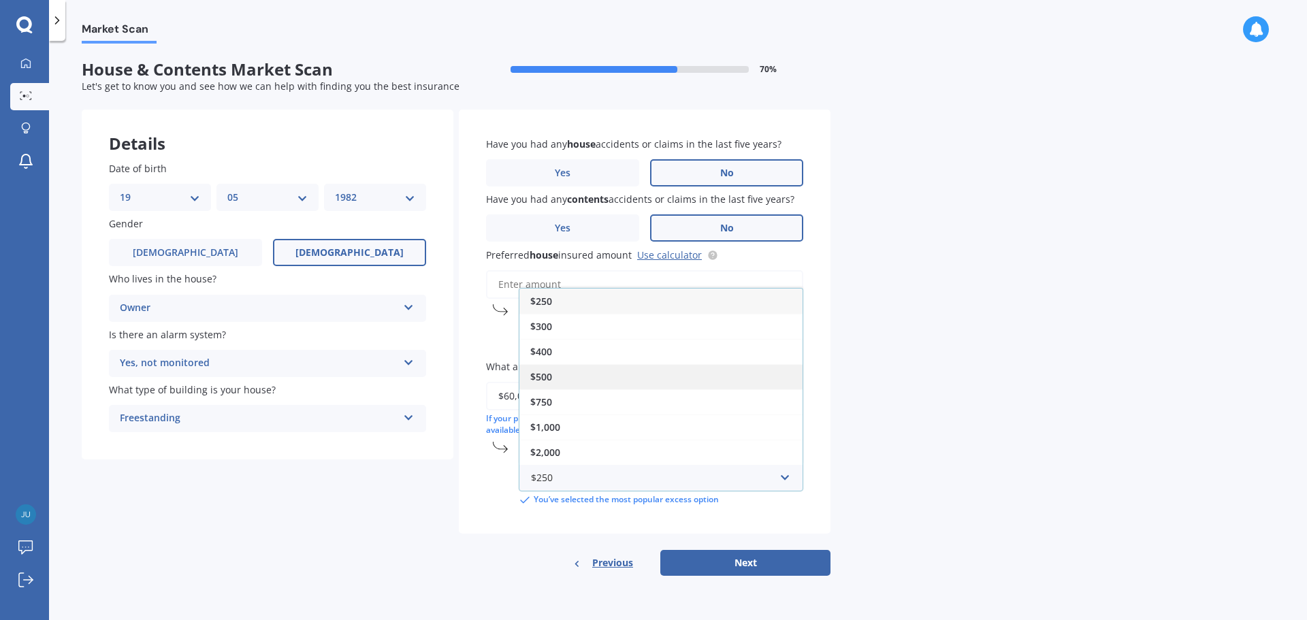
click at [654, 372] on div "$500" at bounding box center [660, 376] width 283 height 25
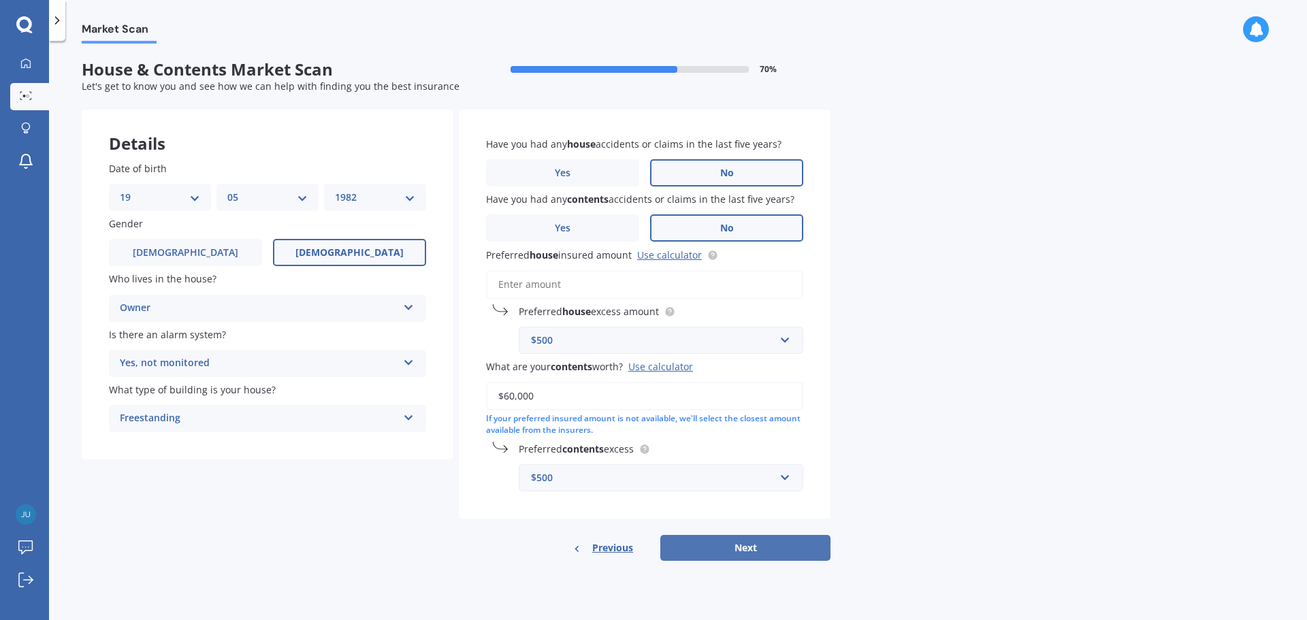
click at [717, 554] on button "Next" at bounding box center [745, 548] width 170 height 26
click at [581, 284] on input "Preferred house insured amount Use calculator" at bounding box center [644, 284] width 317 height 29
click at [657, 256] on link "Use calculator" at bounding box center [669, 254] width 65 height 13
click at [685, 290] on input "Preferred house insured amount Use calculator" at bounding box center [644, 284] width 317 height 29
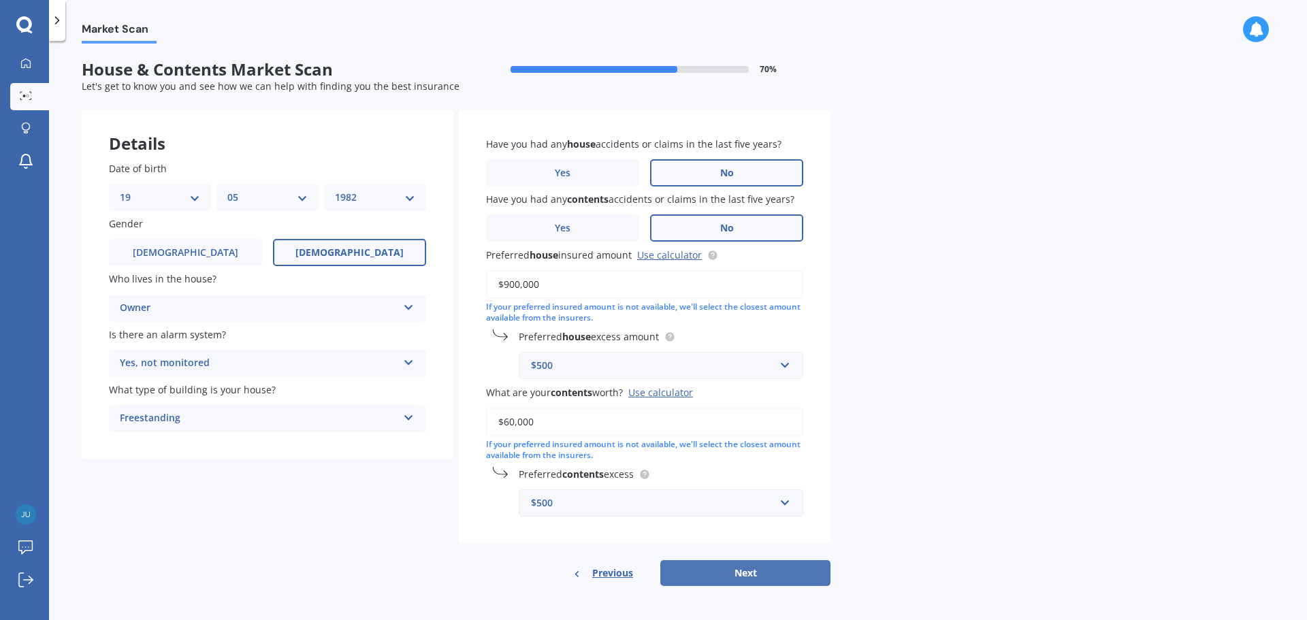
type input "$900,000"
click at [722, 579] on button "Next" at bounding box center [745, 573] width 170 height 26
select select "19"
select select "05"
select select "1982"
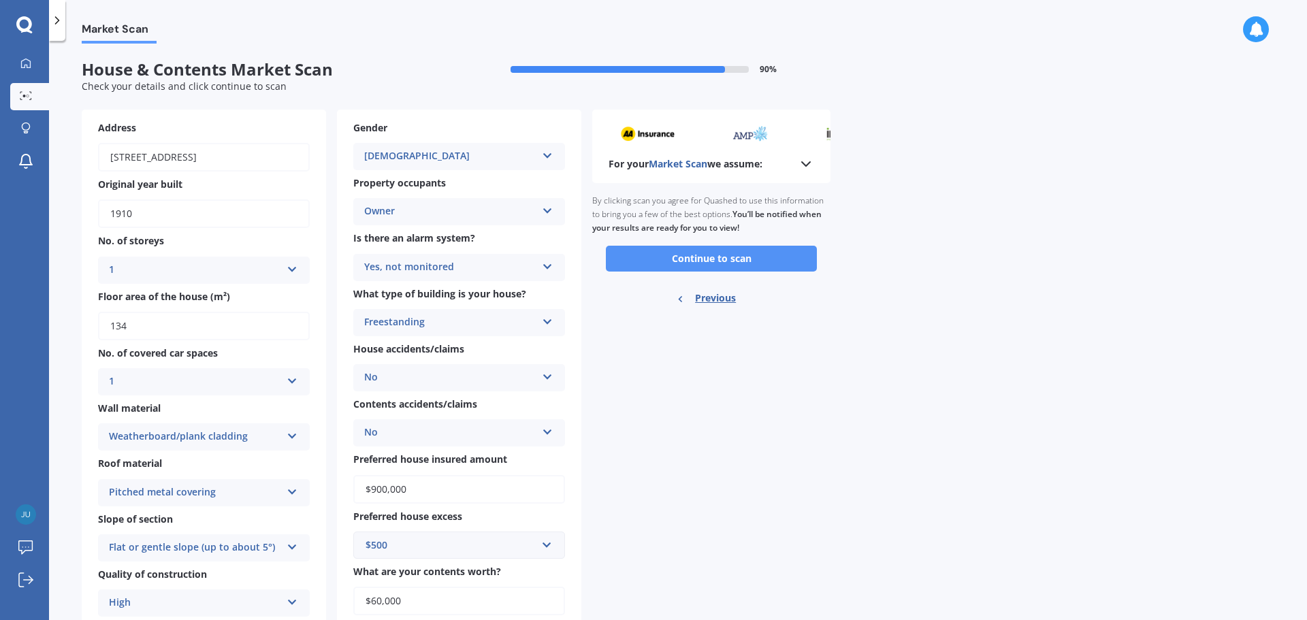
click at [763, 257] on button "Continue to scan" at bounding box center [711, 259] width 211 height 26
